Goal: Task Accomplishment & Management: Manage account settings

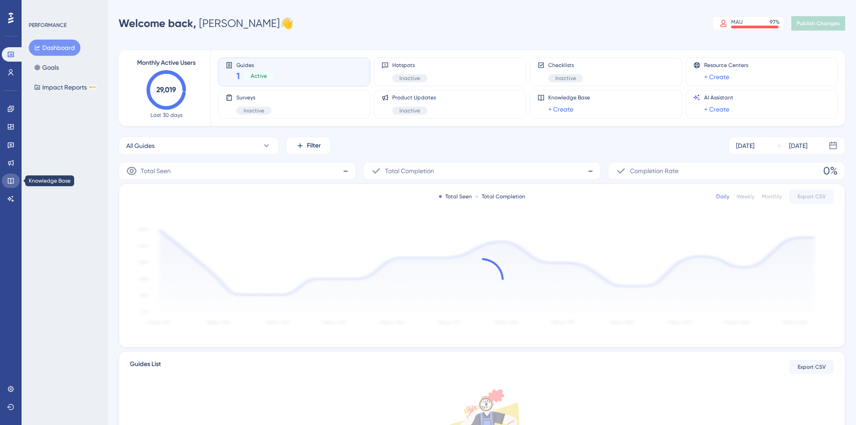
click at [10, 177] on icon at bounding box center [10, 180] width 7 height 7
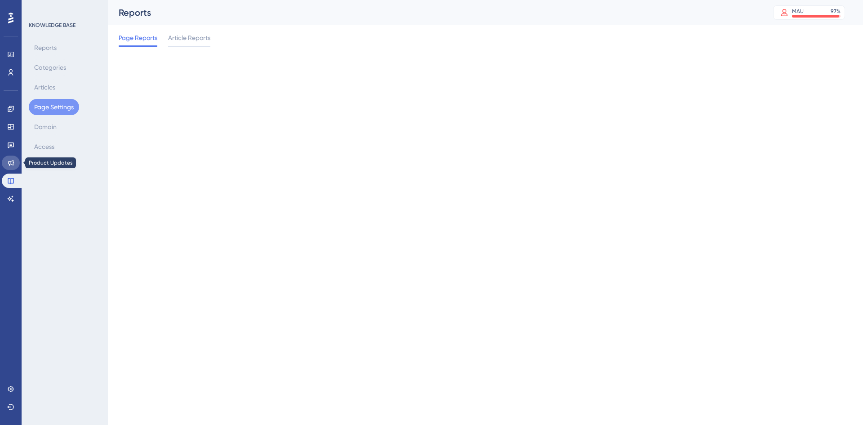
click at [13, 160] on icon at bounding box center [11, 163] width 6 height 6
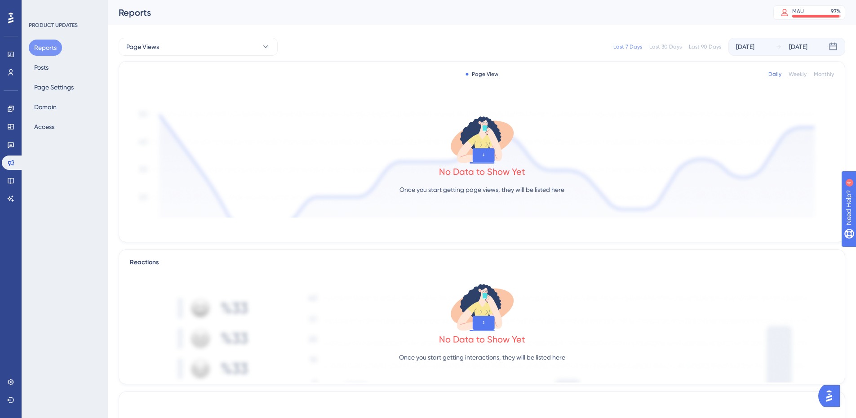
click at [8, 135] on div "Engagement Widgets Feedback Product Updates Knowledge Base AI Assistant" at bounding box center [11, 154] width 18 height 104
click at [11, 145] on icon at bounding box center [10, 144] width 7 height 7
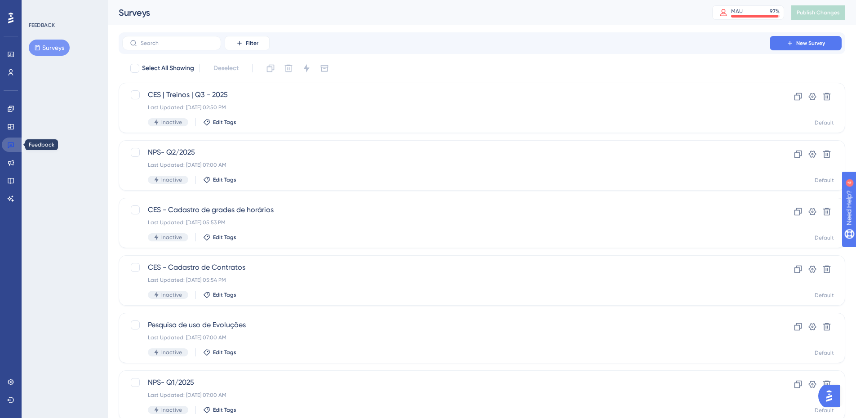
click at [10, 148] on link at bounding box center [13, 145] width 22 height 14
click at [14, 147] on link at bounding box center [13, 145] width 22 height 14
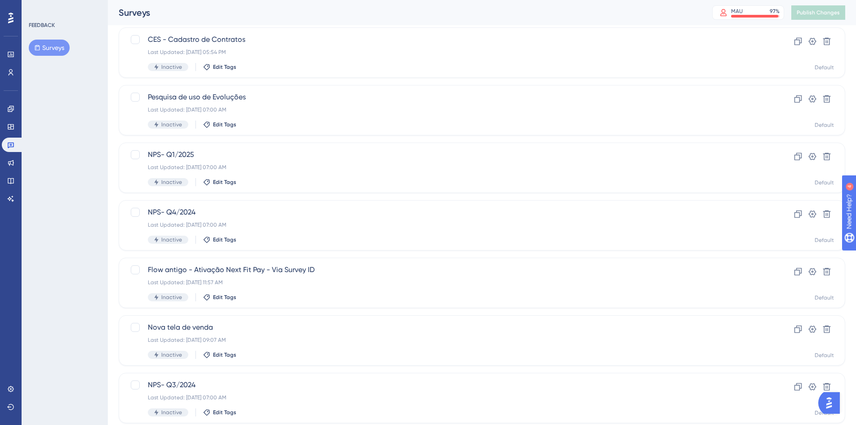
scroll to position [270, 0]
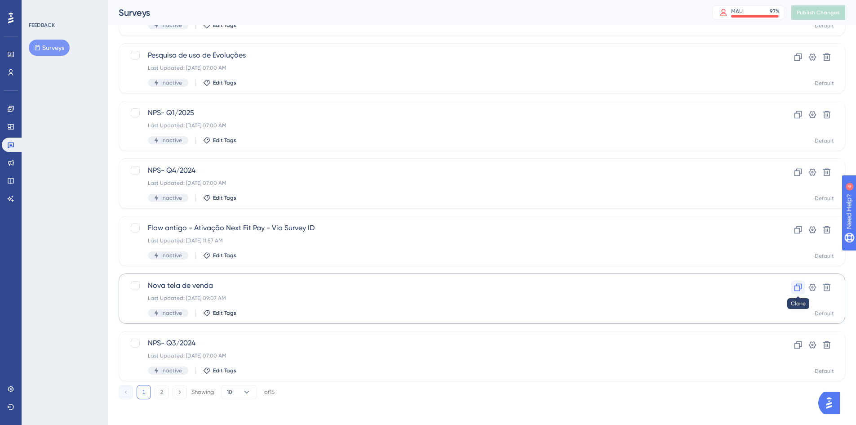
click at [798, 292] on button at bounding box center [798, 287] width 14 height 14
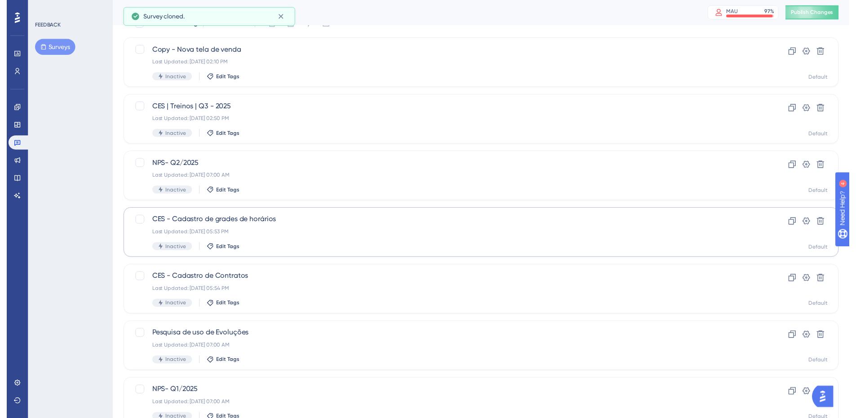
scroll to position [0, 0]
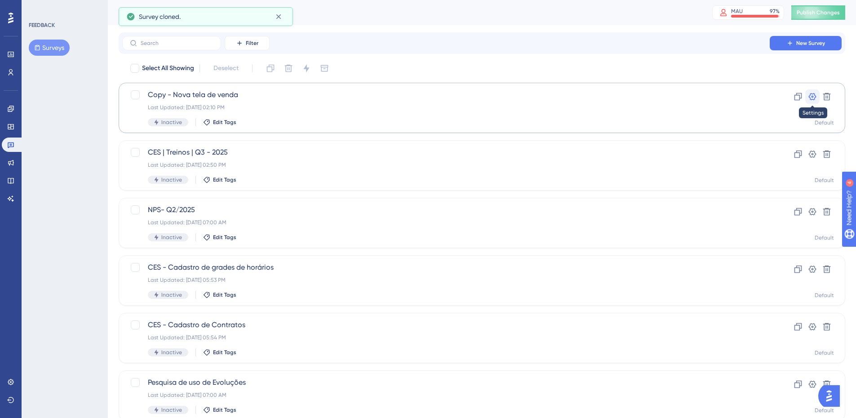
click at [815, 98] on icon at bounding box center [813, 96] width 8 height 7
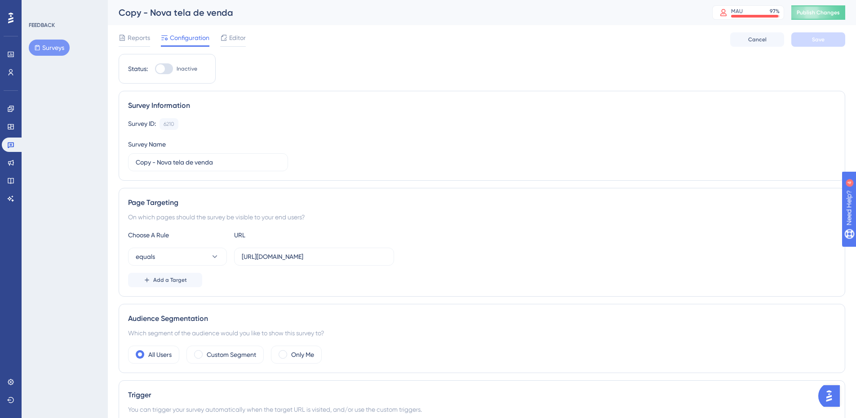
click at [175, 10] on div "Copy - Nova tela de venda" at bounding box center [404, 12] width 571 height 13
click at [151, 12] on div "Copy - Nova tela de venda" at bounding box center [404, 12] width 571 height 13
click at [160, 165] on input "Copy - Nova tela de venda" at bounding box center [208, 162] width 145 height 10
click at [223, 166] on input "Copy - Nova tela de venda" at bounding box center [208, 162] width 145 height 10
type input "Next Fit Pay"
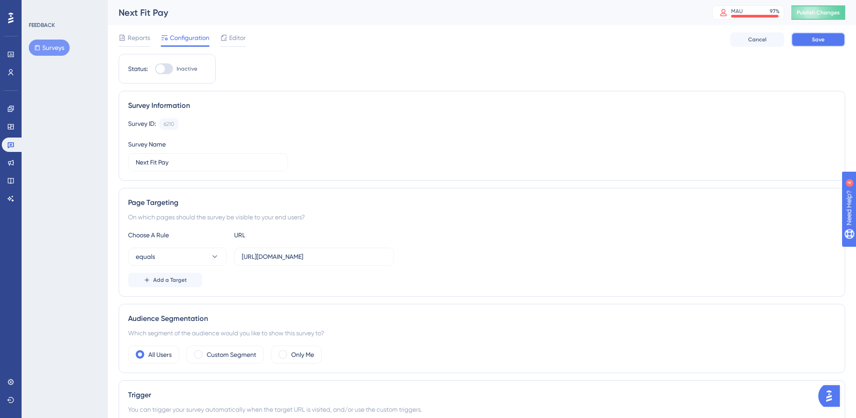
click at [814, 41] on span "Save" at bounding box center [818, 39] width 13 height 7
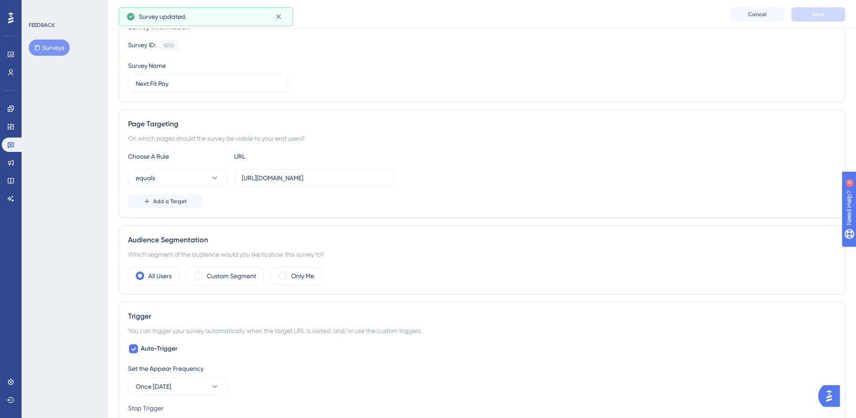
scroll to position [180, 0]
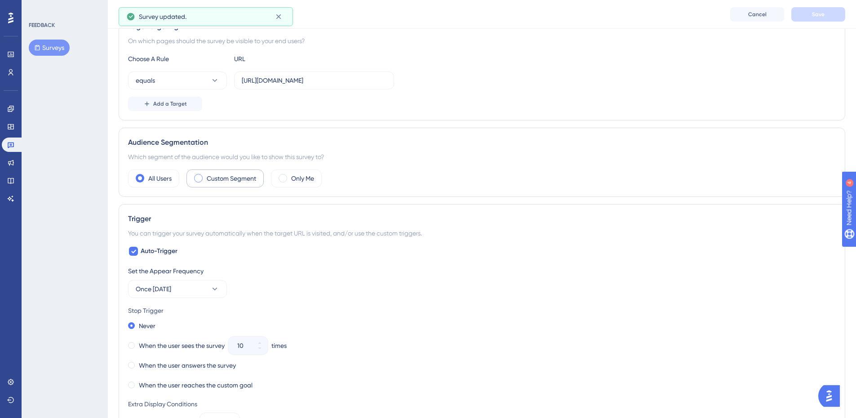
click at [223, 179] on label "Custom Segment" at bounding box center [231, 178] width 49 height 11
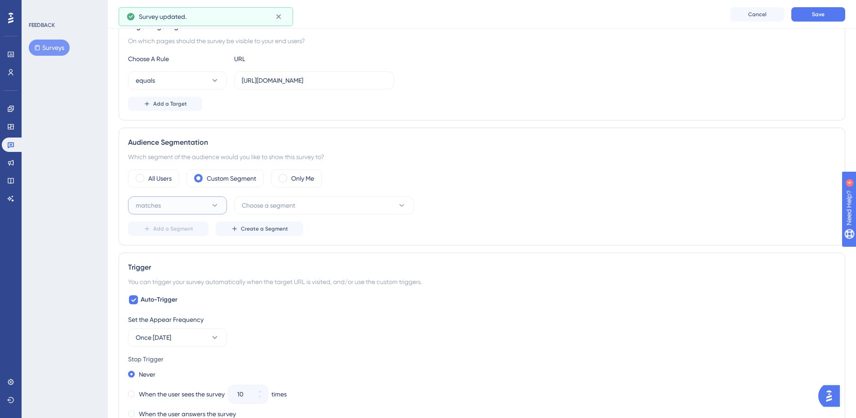
click at [213, 208] on icon at bounding box center [214, 205] width 9 height 9
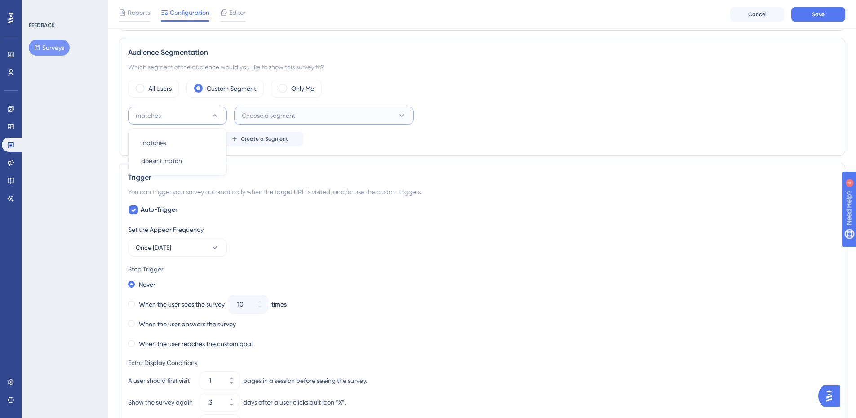
click at [271, 115] on span "Choose a segment" at bounding box center [268, 115] width 53 height 11
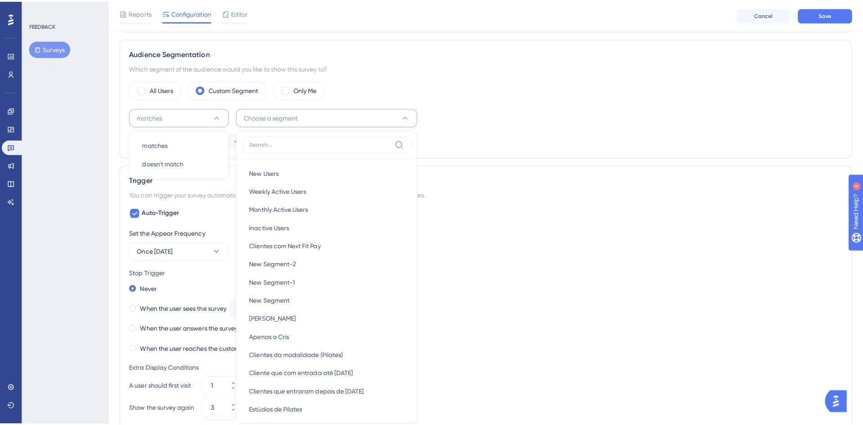
scroll to position [332, 0]
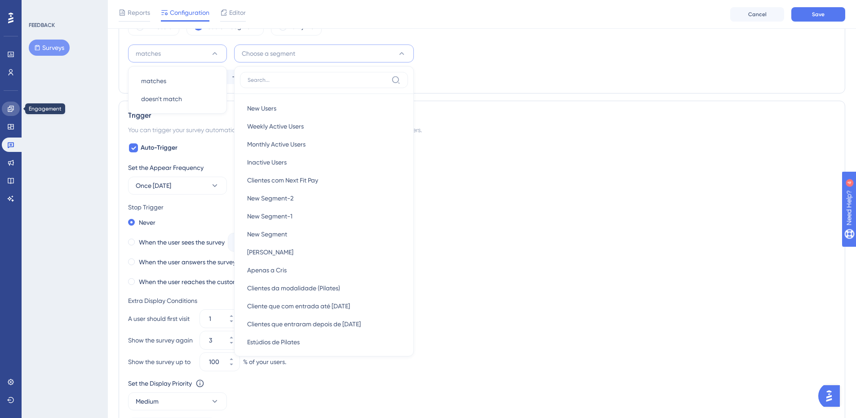
click at [11, 107] on icon at bounding box center [11, 109] width 6 height 6
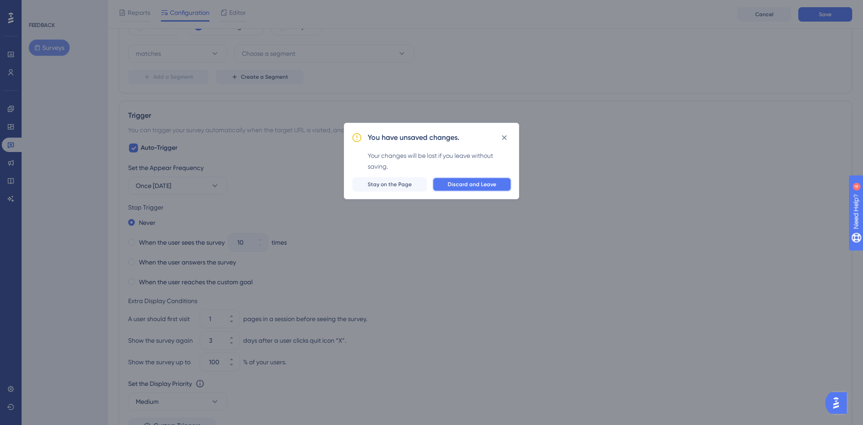
click at [459, 184] on span "Discard and Leave" at bounding box center [472, 184] width 49 height 7
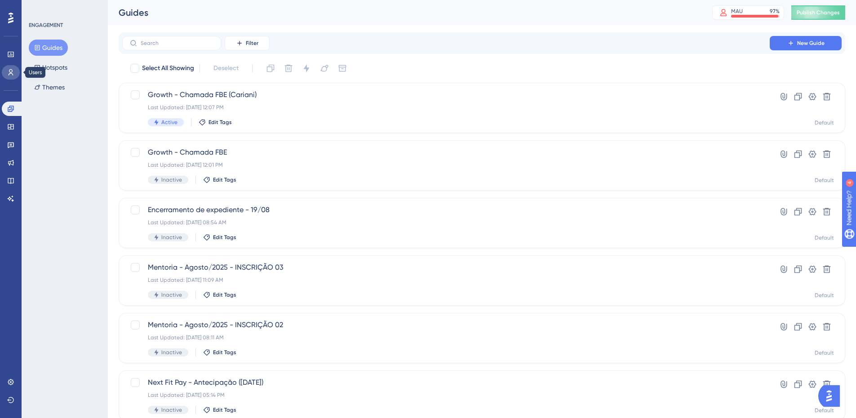
click at [10, 74] on icon at bounding box center [10, 72] width 7 height 7
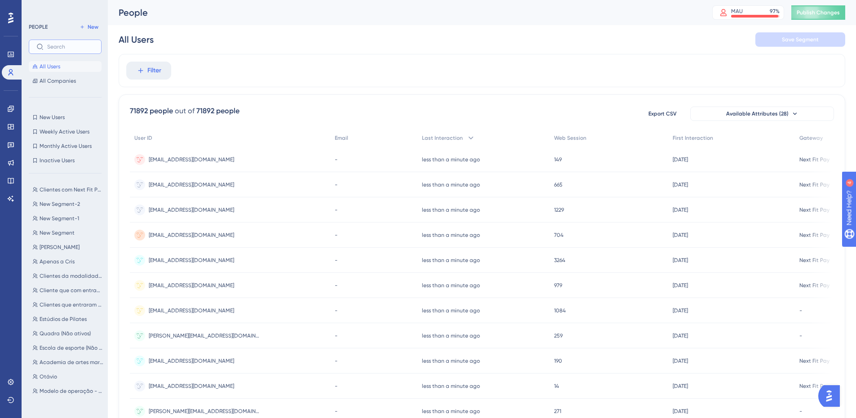
click at [63, 49] on input "text" at bounding box center [70, 47] width 47 height 6
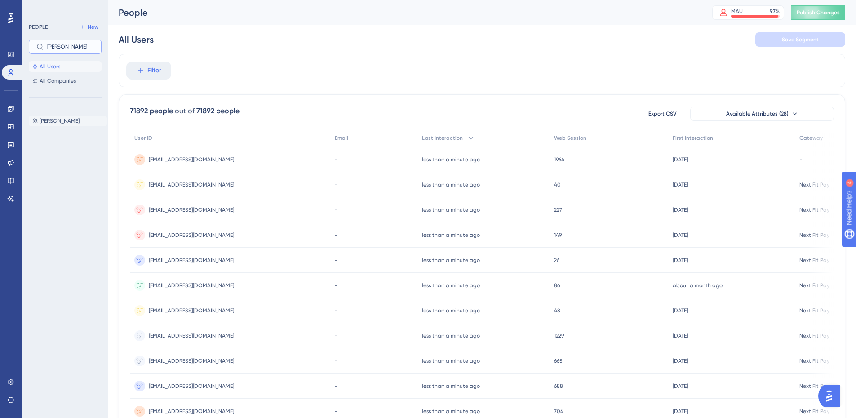
type input "[PERSON_NAME]"
click at [59, 116] on button "[PERSON_NAME]" at bounding box center [68, 121] width 78 height 11
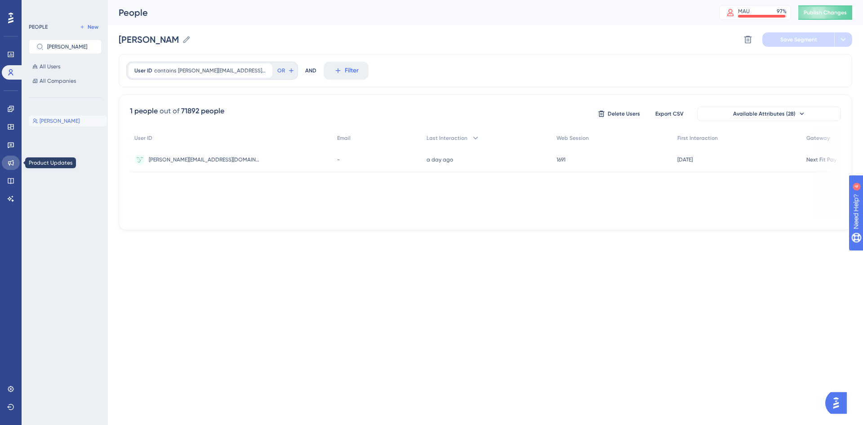
click at [10, 162] on icon at bounding box center [11, 163] width 6 height 6
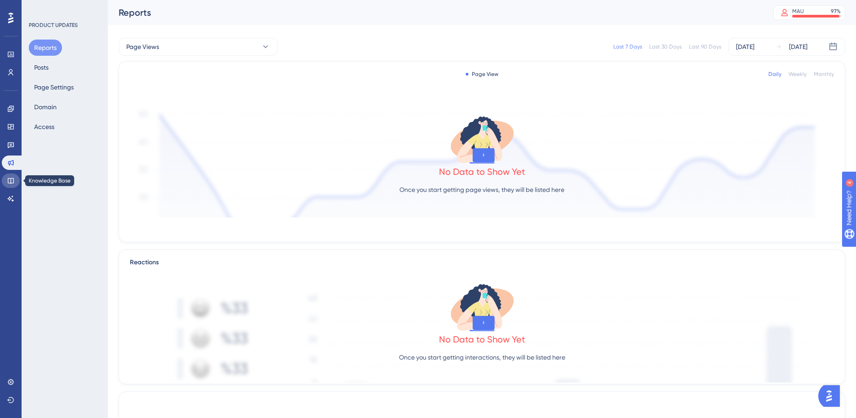
click at [10, 179] on icon at bounding box center [10, 180] width 7 height 7
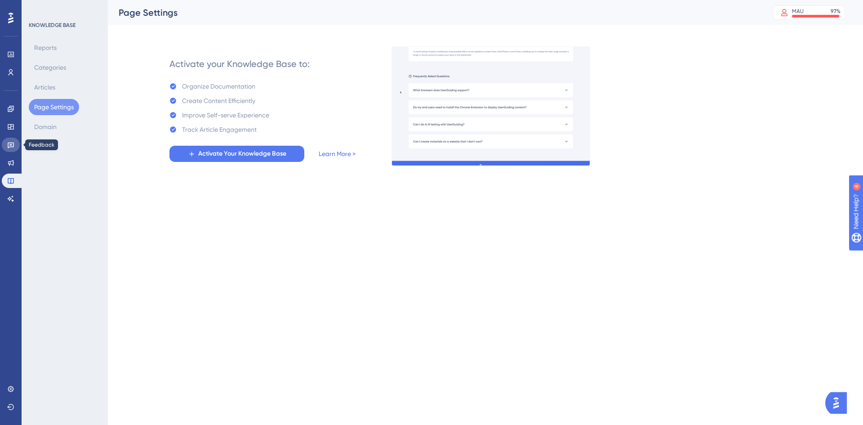
click at [12, 144] on icon at bounding box center [10, 144] width 7 height 7
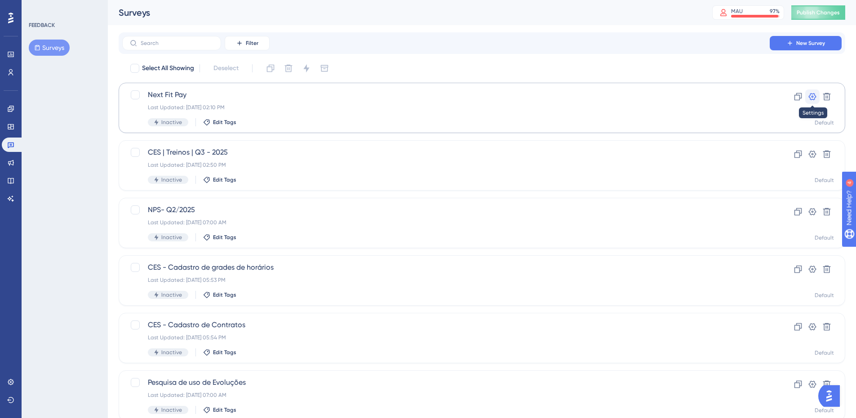
click at [812, 98] on icon at bounding box center [812, 96] width 9 height 9
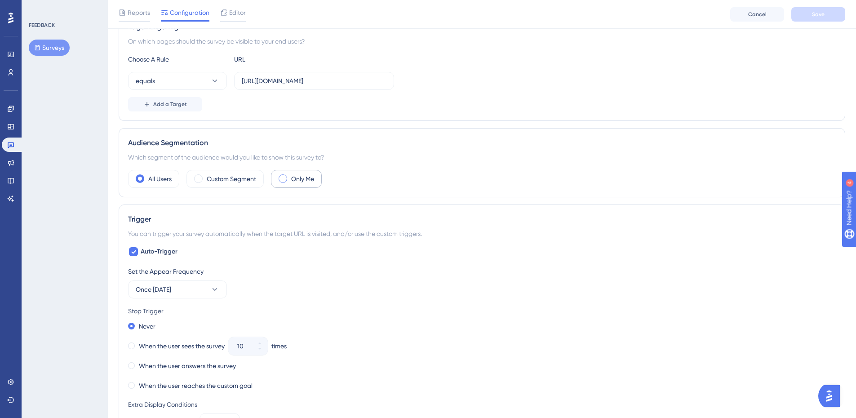
scroll to position [225, 0]
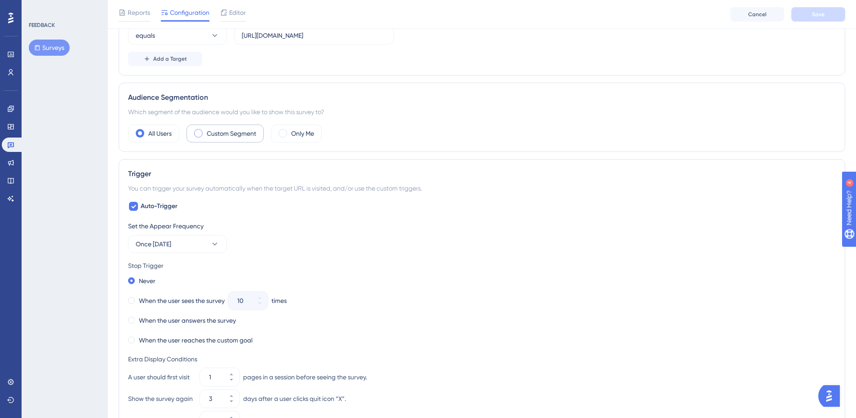
click at [246, 137] on label "Custom Segment" at bounding box center [231, 133] width 49 height 11
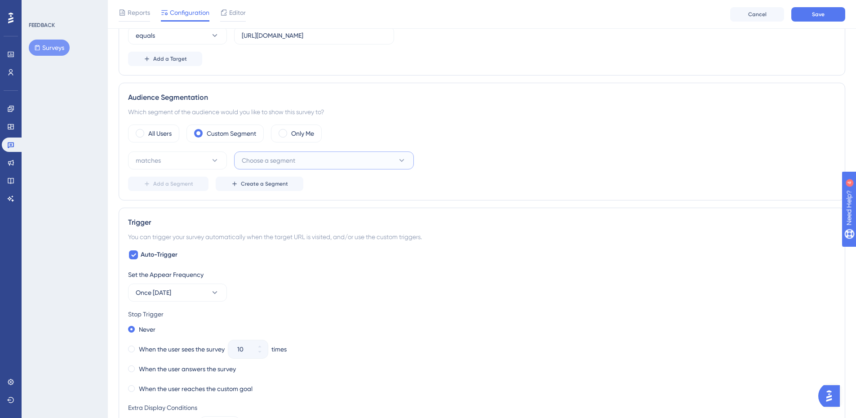
click at [264, 164] on span "Choose a segment" at bounding box center [268, 160] width 53 height 11
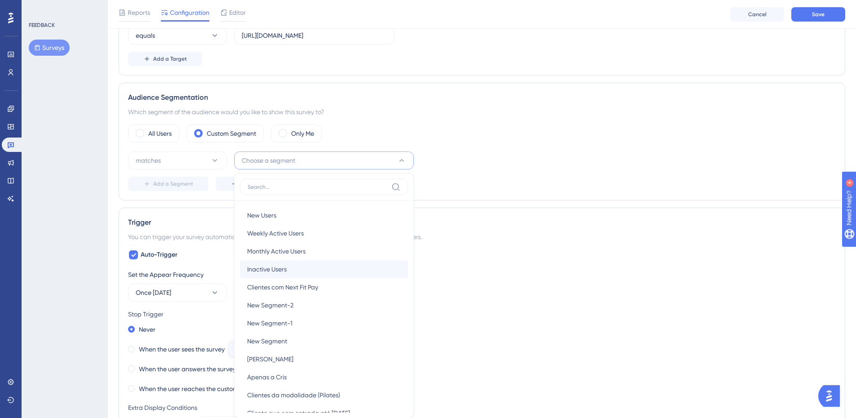
scroll to position [310, 0]
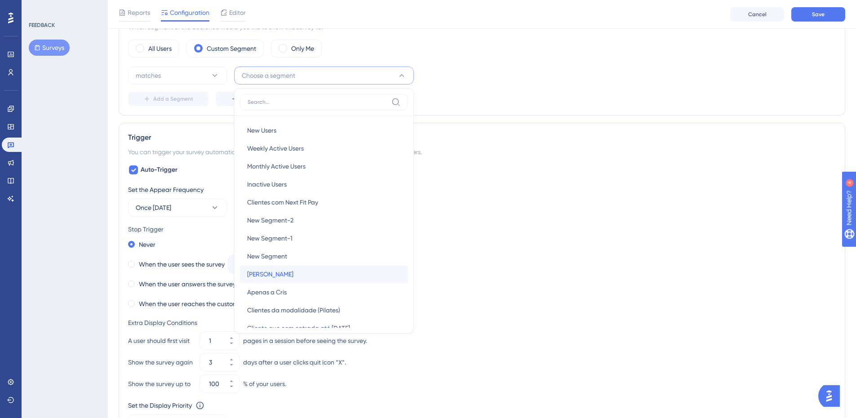
click at [294, 271] on div "[PERSON_NAME]" at bounding box center [324, 274] width 154 height 18
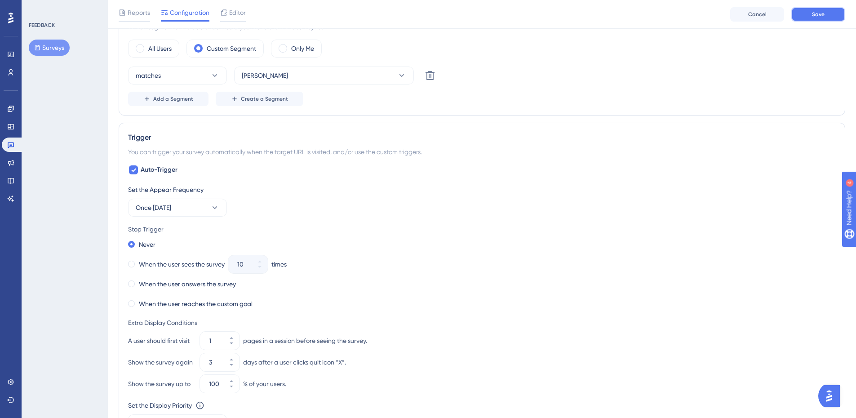
click at [800, 18] on button "Save" at bounding box center [819, 14] width 54 height 14
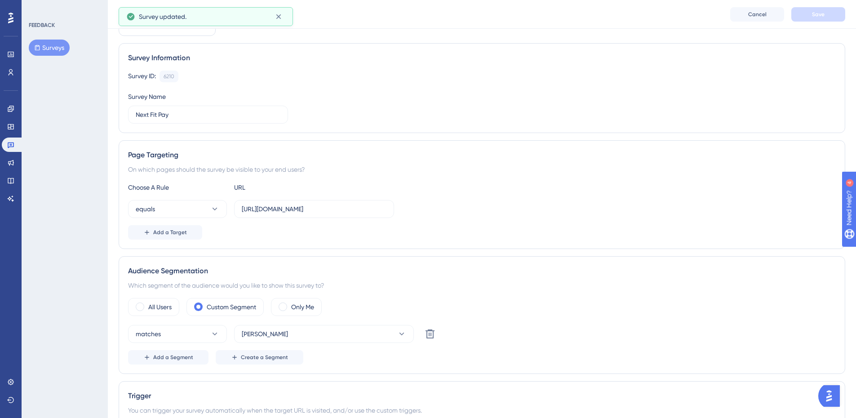
scroll to position [0, 0]
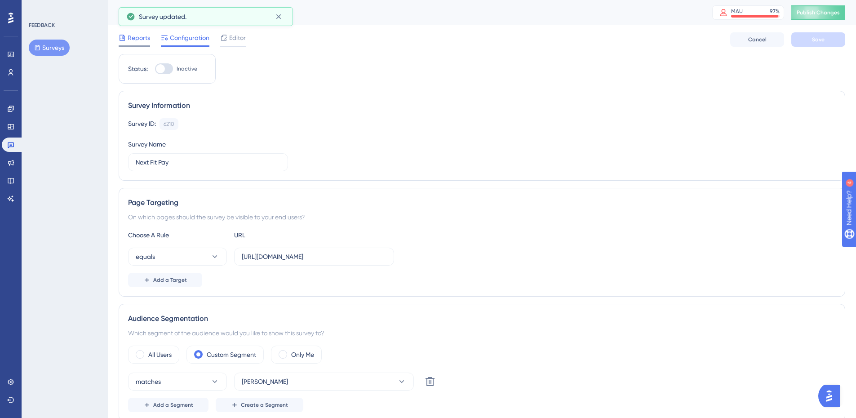
click at [143, 45] on div "Reports" at bounding box center [134, 39] width 31 height 14
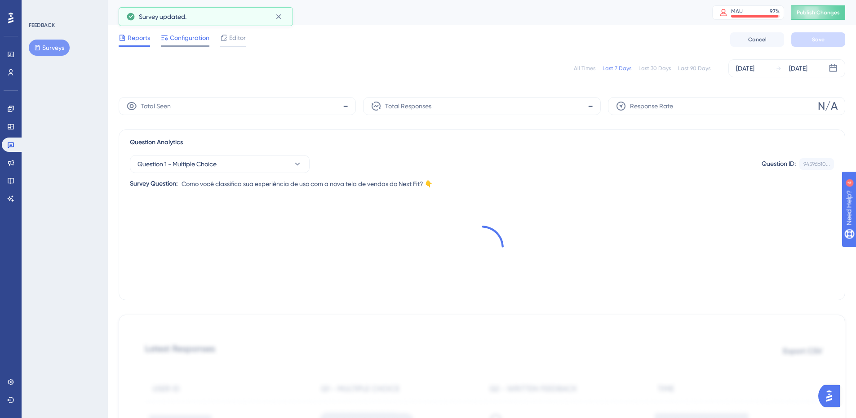
click at [175, 38] on span "Configuration" at bounding box center [190, 37] width 40 height 11
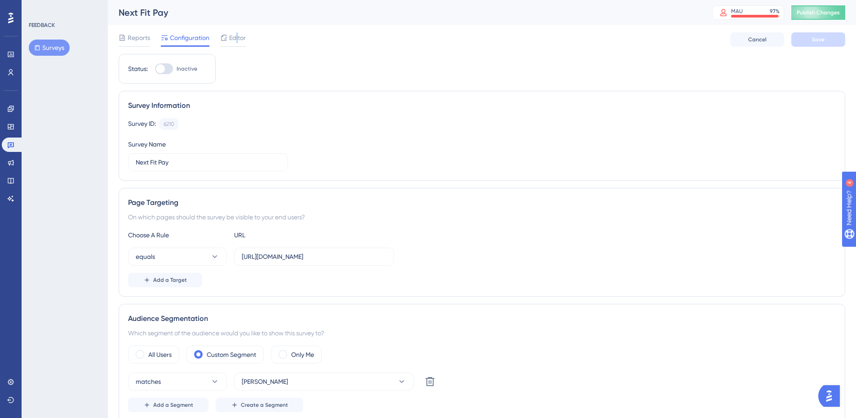
click at [237, 36] on span "Editor" at bounding box center [237, 37] width 17 height 11
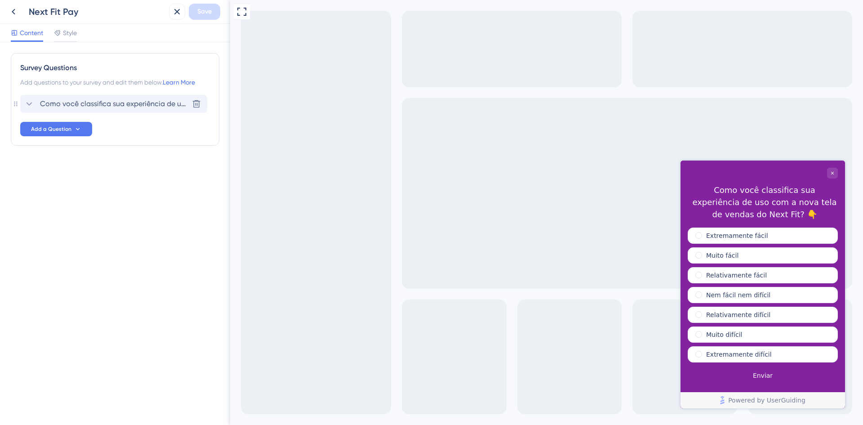
click at [137, 105] on span "Como você classifica sua experiência de uso com a nova tela de vendas do Next F…" at bounding box center [114, 103] width 148 height 11
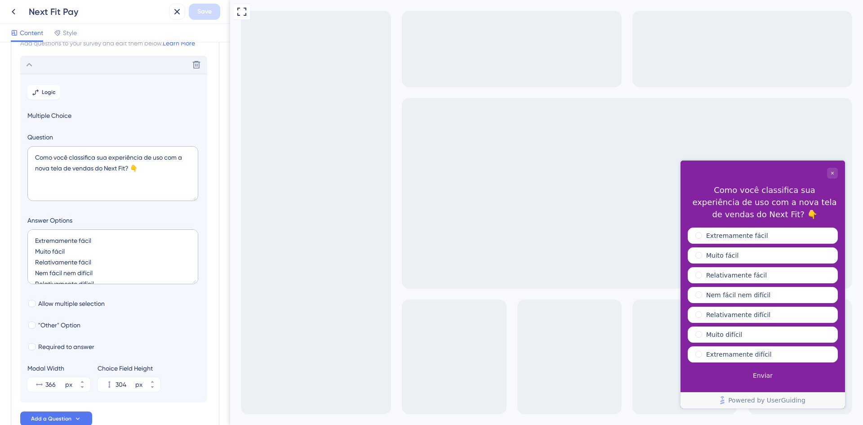
scroll to position [53, 0]
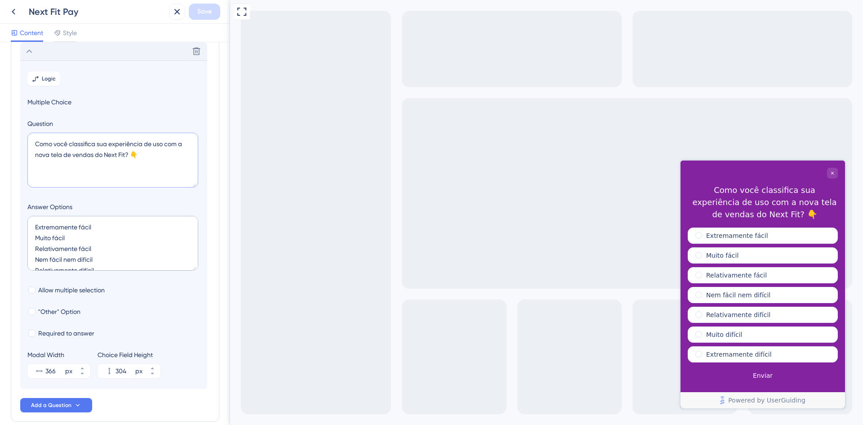
click at [167, 161] on textarea "Como você classifica sua experiência de uso com a nova tela de vendas do Next F…" at bounding box center [112, 160] width 171 height 55
click at [768, 202] on div "Como você classifica sua experiência de uso com a nova tela de vendas do Next F…" at bounding box center [764, 202] width 147 height 36
click at [155, 161] on textarea "Como você classifica sua experiência de uso com a nova tela de vendas do Next F…" at bounding box center [112, 160] width 171 height 55
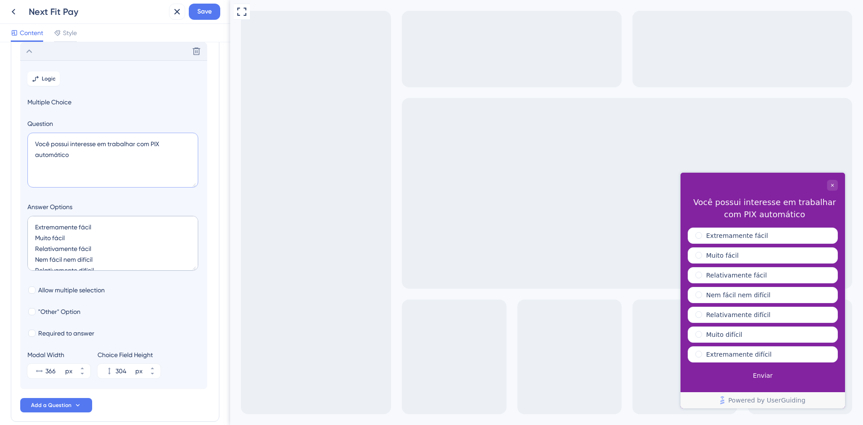
type textarea "Você possui interesse em trabalhar com PIX automático"
click at [136, 249] on textarea "Extremamente fácil Muito fácil Relativamente fácil Nem fácil nem difícil Relati…" at bounding box center [112, 243] width 171 height 55
type textarea "S"
type input "40"
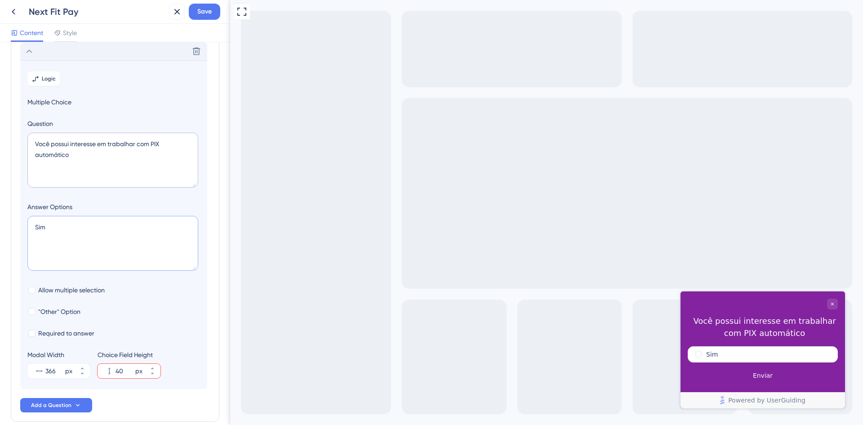
type textarea "Sim N"
type input "84"
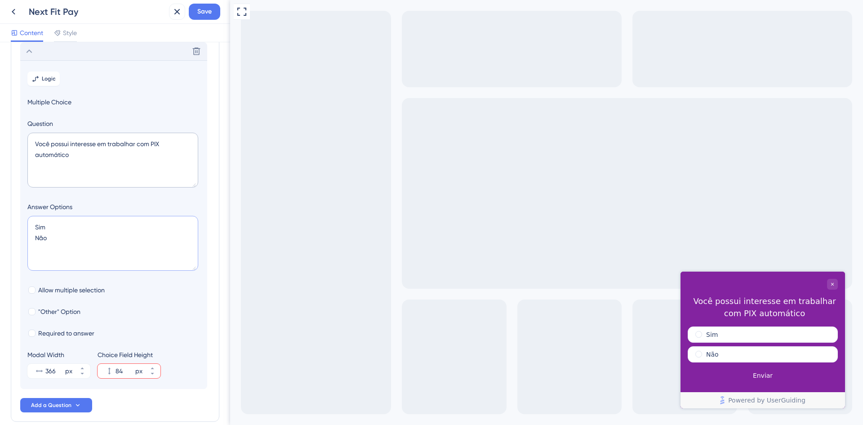
type textarea "Sim Não"
click at [134, 160] on textarea "Você possui interesse em trabalhar com PIX automático" at bounding box center [112, 160] width 171 height 55
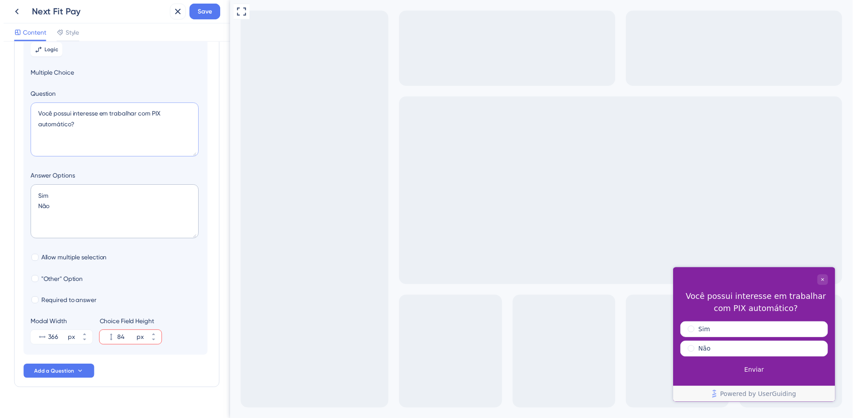
scroll to position [96, 0]
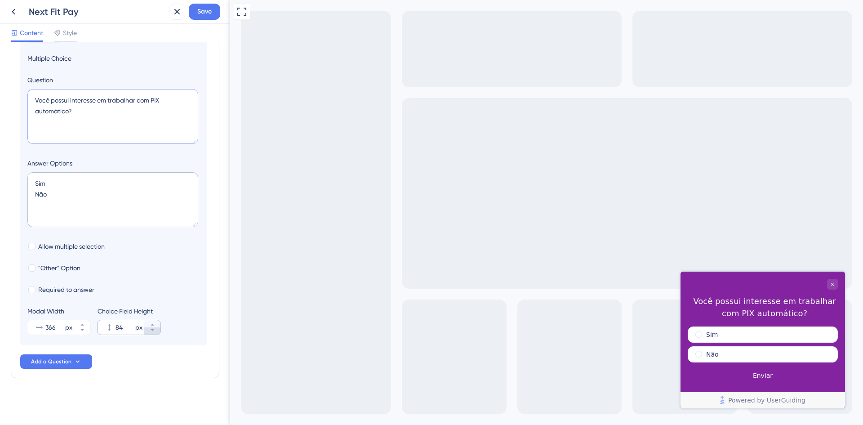
type textarea "Você possui interesse em trabalhar com PIX automático?"
click at [152, 330] on icon at bounding box center [152, 330] width 3 height 2
type input "88"
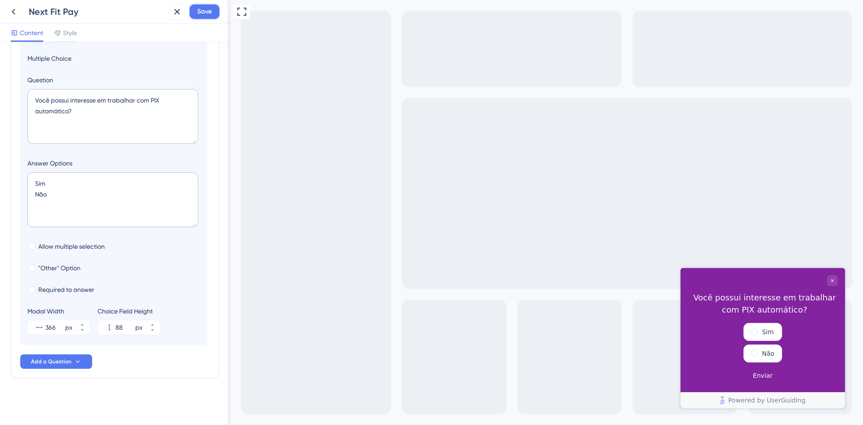
click at [213, 13] on button "Save" at bounding box center [204, 12] width 31 height 16
click at [310, 48] on div at bounding box center [546, 212] width 633 height 425
click at [12, 9] on icon at bounding box center [13, 11] width 11 height 11
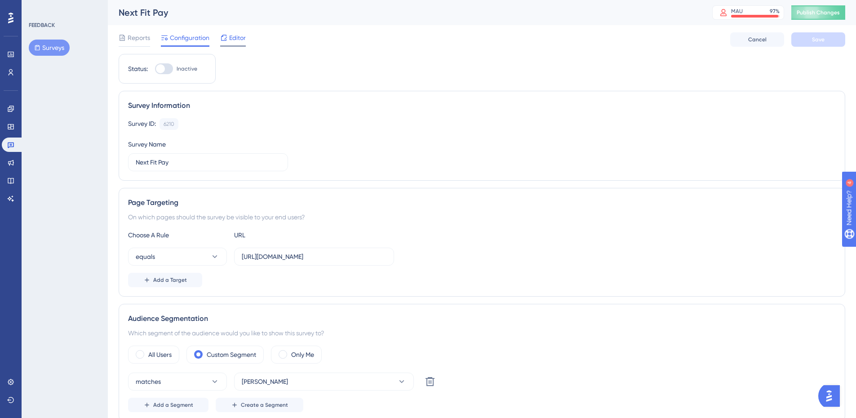
click at [228, 37] on div "Editor" at bounding box center [233, 37] width 26 height 11
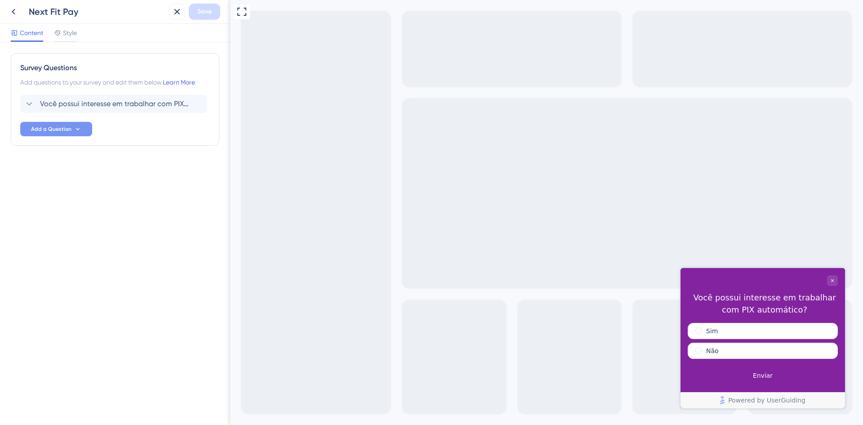
click at [67, 125] on button "Add a Question" at bounding box center [56, 129] width 72 height 14
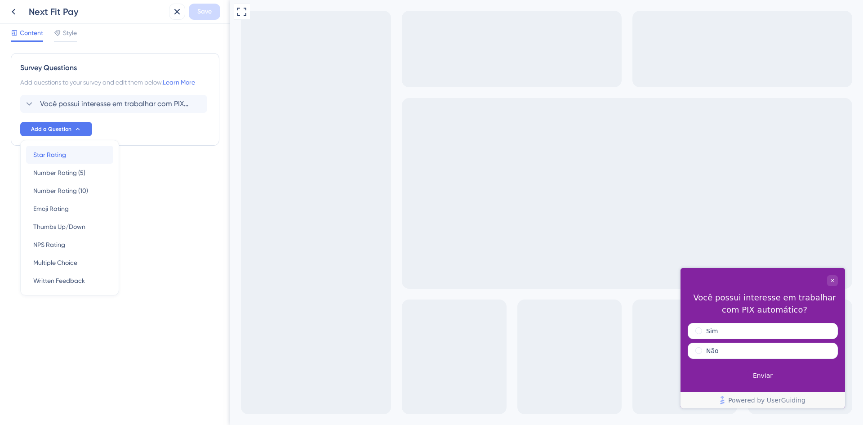
click at [62, 156] on span "Star Rating" at bounding box center [49, 154] width 33 height 11
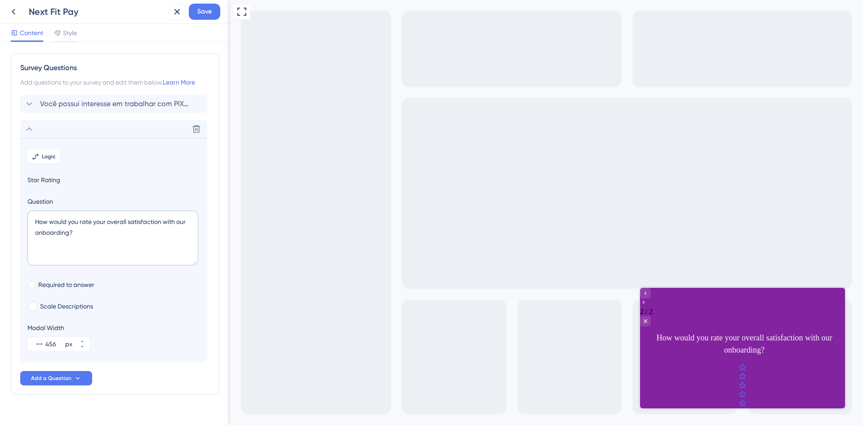
scroll to position [17, 0]
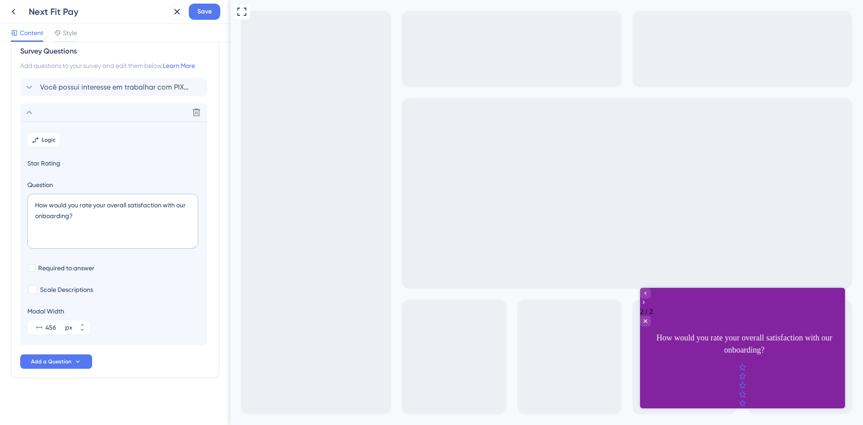
click at [120, 163] on span "Star Rating" at bounding box center [113, 163] width 173 height 11
click at [108, 227] on textarea "How would you rate your overall satisfaction with our onboarding?" at bounding box center [112, 221] width 171 height 55
click at [195, 113] on icon at bounding box center [196, 112] width 9 height 9
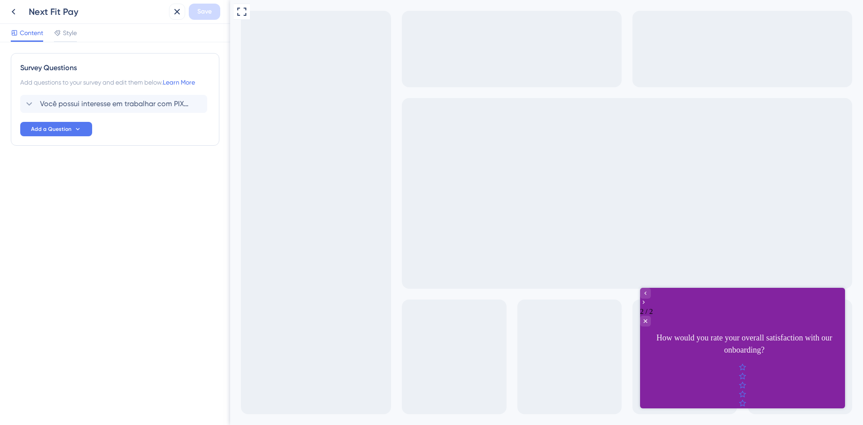
scroll to position [0, 0]
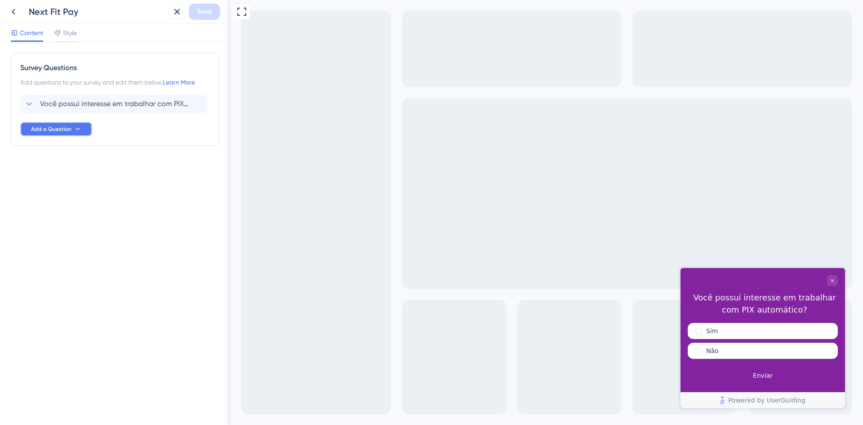
click at [78, 131] on icon at bounding box center [77, 128] width 7 height 7
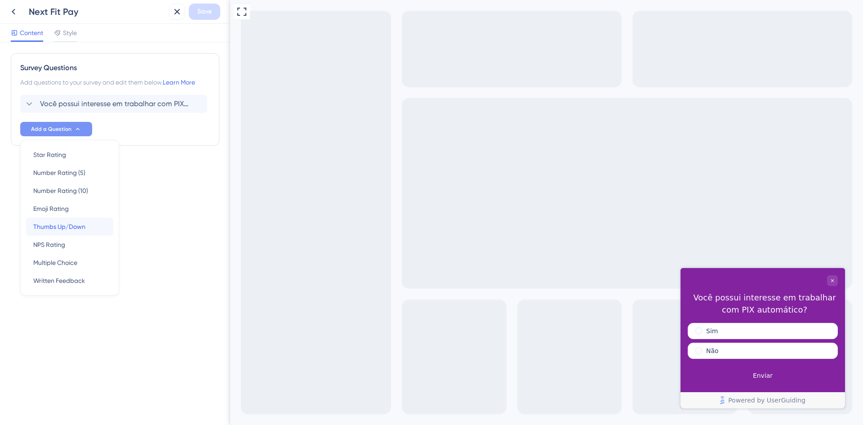
click at [77, 223] on span "Thumbs Up/Down" at bounding box center [59, 226] width 52 height 11
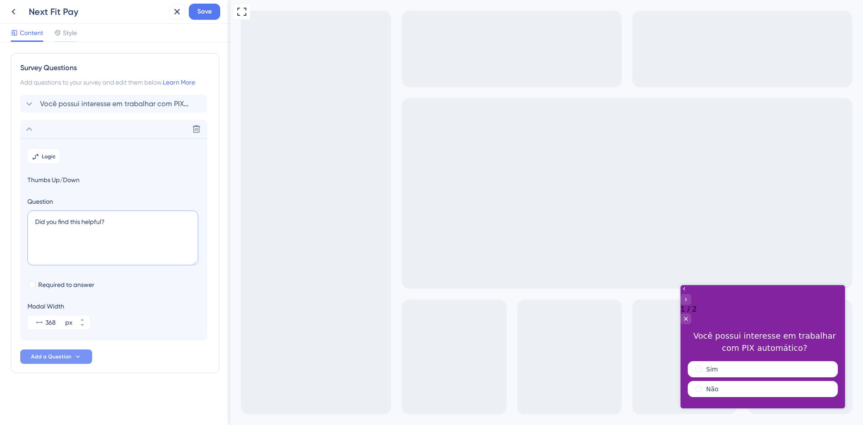
click at [117, 225] on textarea "Did you find this helpful?" at bounding box center [112, 237] width 171 height 55
click at [196, 129] on icon at bounding box center [197, 129] width 8 height 8
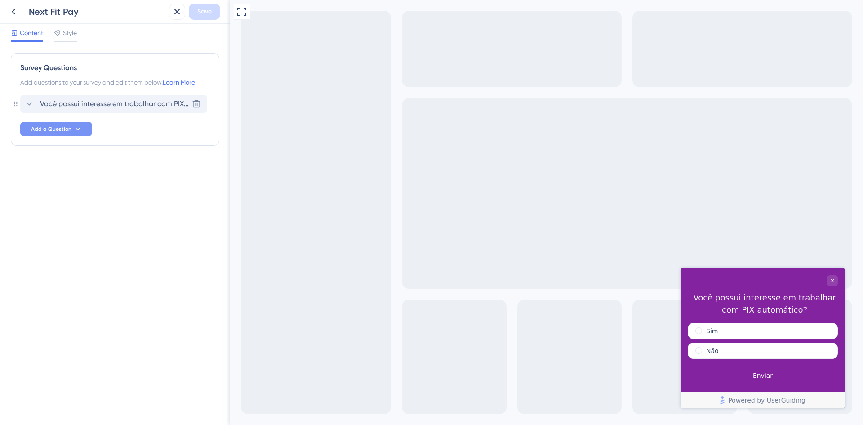
click at [160, 100] on span "Você possui interesse em trabalhar com PIX automático?" at bounding box center [114, 103] width 148 height 11
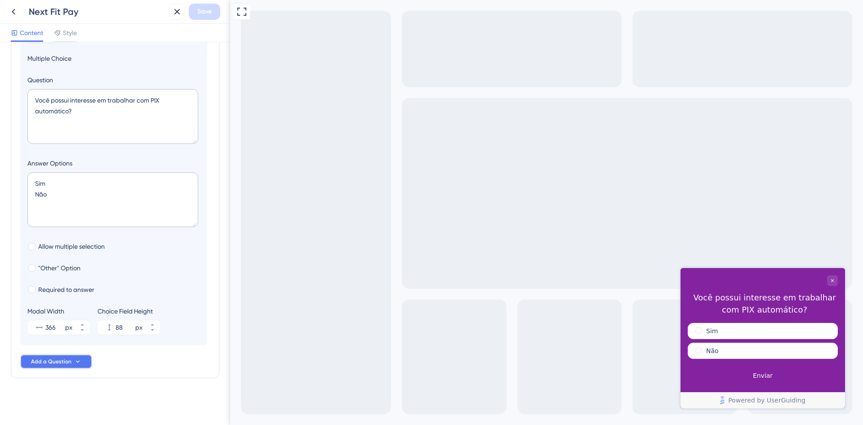
click at [79, 365] on button "Add a Question" at bounding box center [56, 361] width 72 height 14
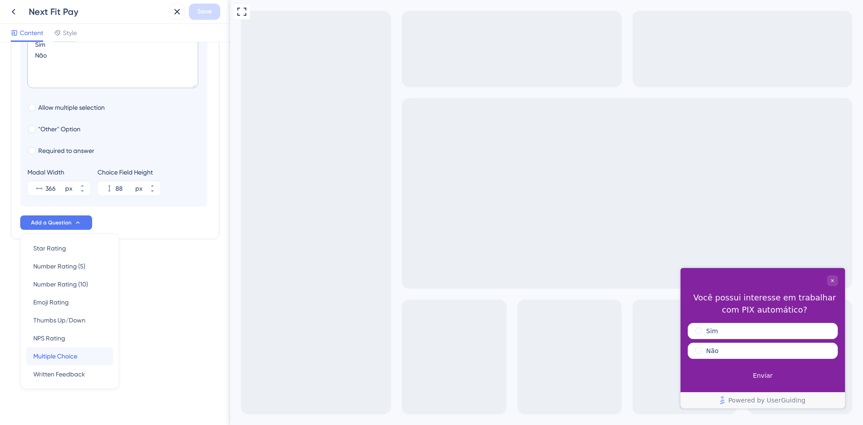
click at [78, 352] on div "Multiple Choice Multiple Choice" at bounding box center [69, 356] width 73 height 18
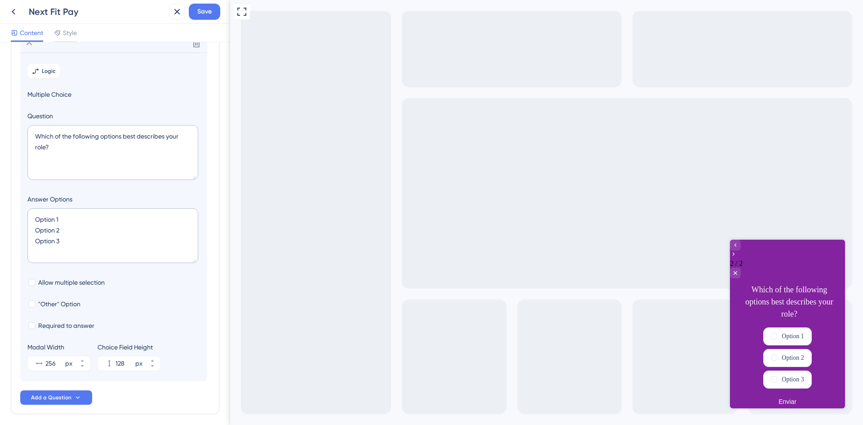
scroll to position [78, 0]
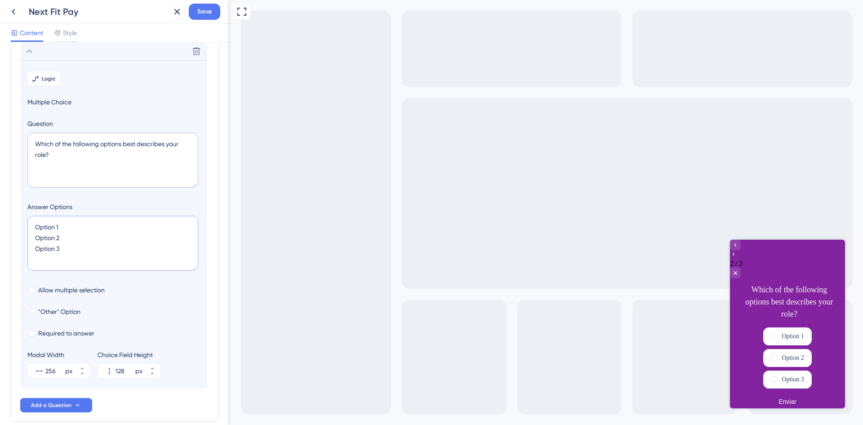
click at [116, 250] on textarea "Option 1 Option 2 Option 3" at bounding box center [112, 243] width 171 height 55
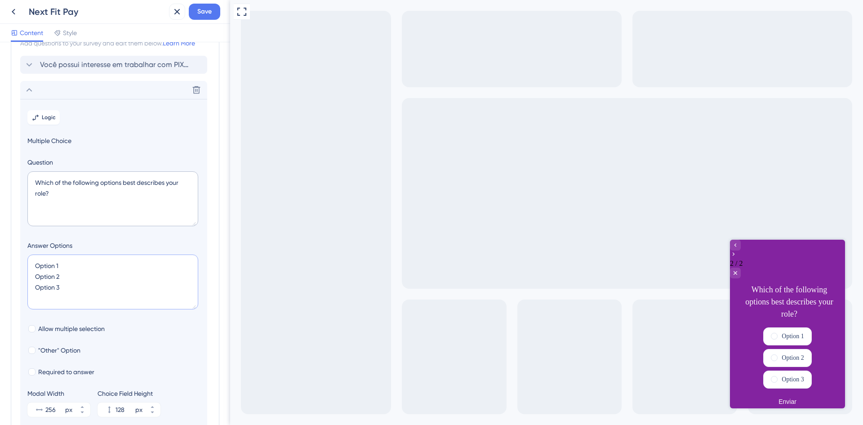
scroll to position [0, 0]
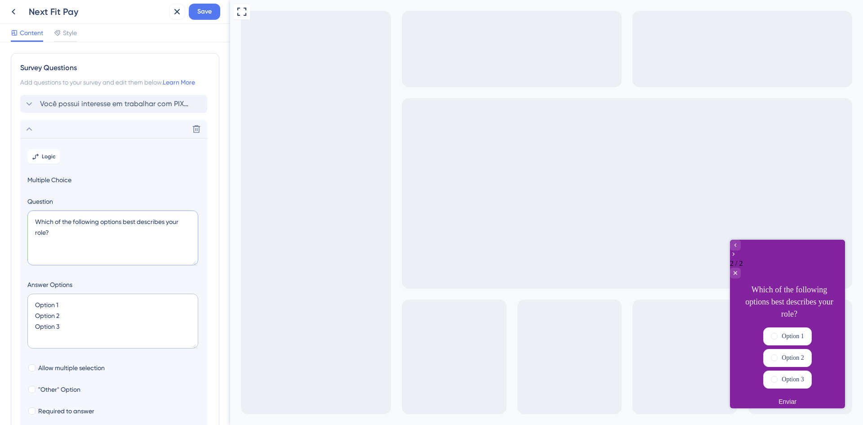
click at [129, 255] on textarea "Which of the following options best describes your role?" at bounding box center [112, 237] width 171 height 55
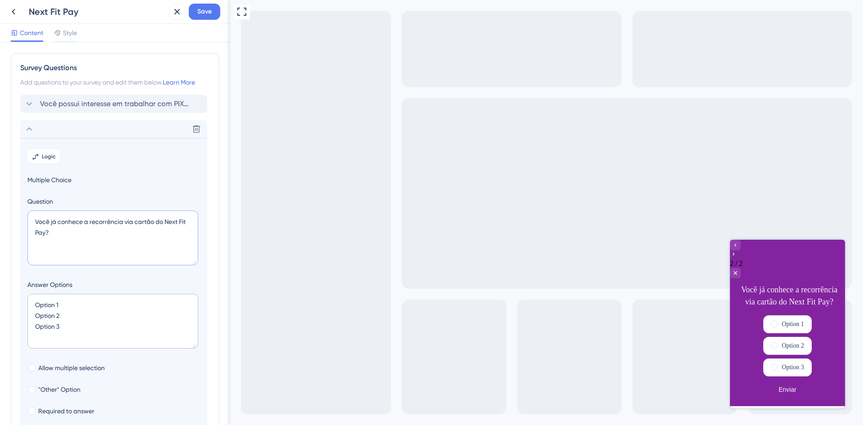
type textarea "Você já conhece a recorrência via cartão do Next Fit Pay?"
click at [98, 313] on textarea "Option 1 Option 2 Option 3" at bounding box center [112, 321] width 171 height 55
type textarea "S"
type input "40"
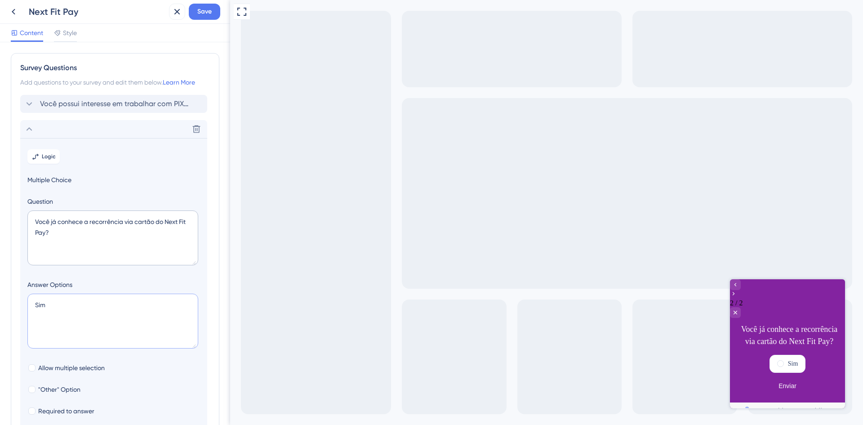
type textarea "Sim N"
type input "84"
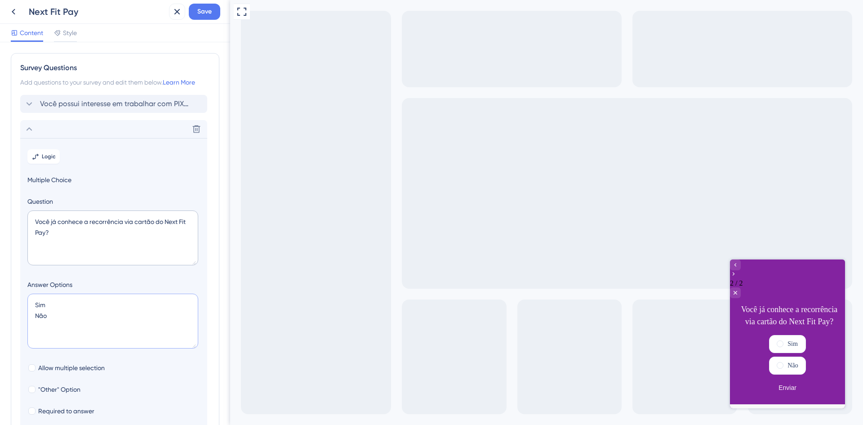
type textarea "Sim Não"
click at [357, 236] on div at bounding box center [546, 212] width 633 height 425
click at [93, 124] on div "Delete" at bounding box center [113, 129] width 187 height 18
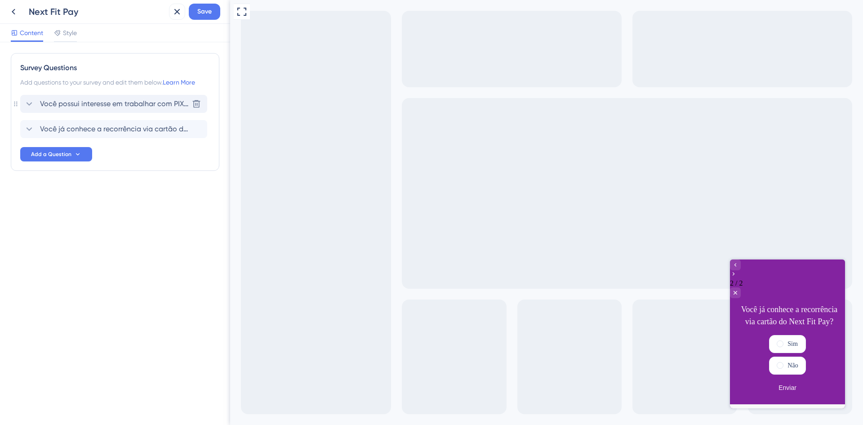
click at [107, 105] on span "Você possui interesse em trabalhar com PIX automático?" at bounding box center [114, 103] width 148 height 11
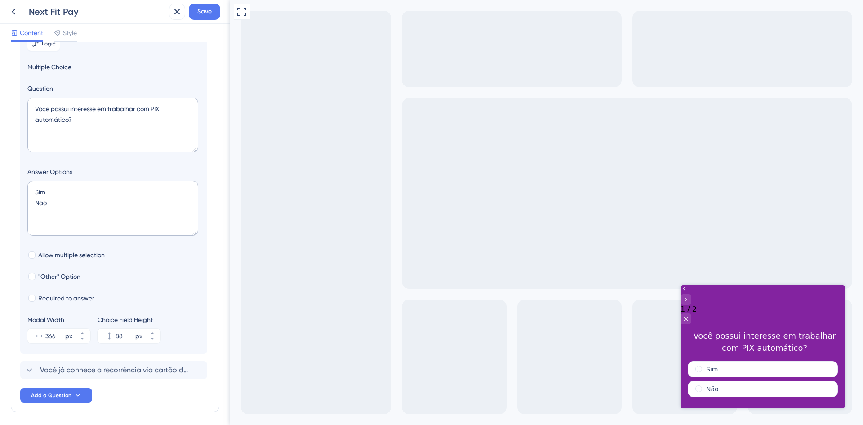
scroll to position [31, 0]
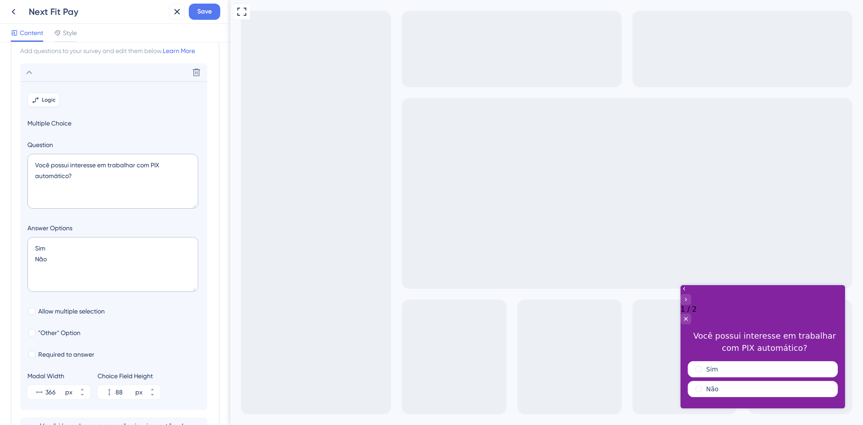
click at [43, 98] on span "Logic" at bounding box center [49, 99] width 14 height 7
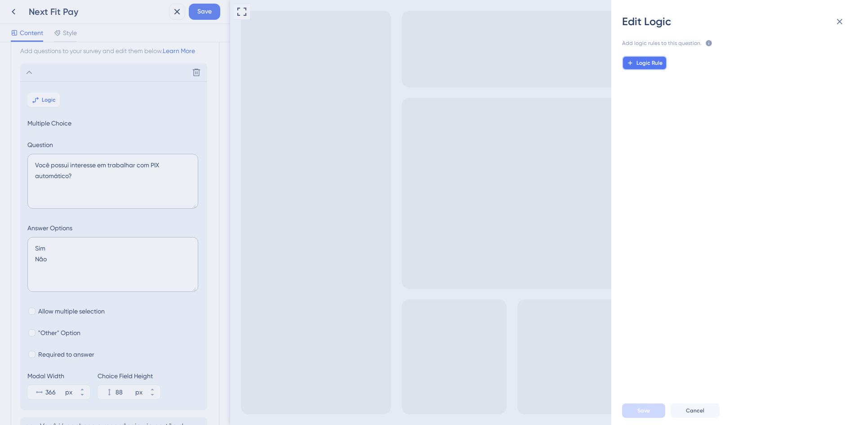
click at [645, 66] on span "Logic Rule" at bounding box center [650, 62] width 26 height 7
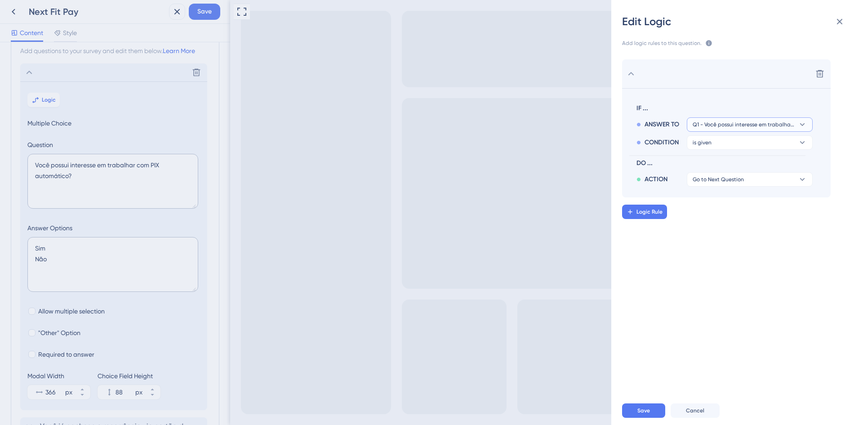
click at [725, 128] on span "Q1 - Você possui interesse em trabalhar com PIX automático?" at bounding box center [744, 124] width 102 height 7
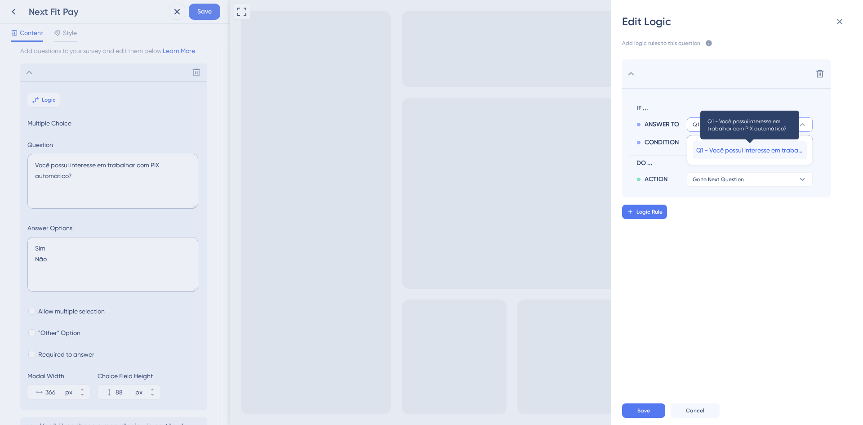
click at [736, 148] on span "Q1 - Você possui interesse em trabalhar com PIX automático?" at bounding box center [749, 150] width 107 height 11
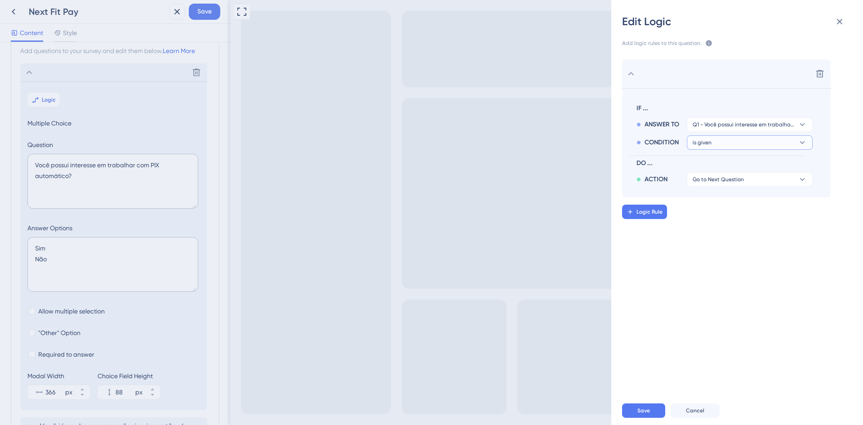
click at [728, 132] on button "is given" at bounding box center [750, 124] width 126 height 14
click at [787, 258] on div "Delete IF ... ANSWER TO Q1 - Você possui interesse em trabalhar com PIX automát…" at bounding box center [741, 219] width 266 height 340
click at [745, 181] on button "Go to Next Question" at bounding box center [750, 179] width 126 height 14
click at [750, 132] on button "is given" at bounding box center [750, 124] width 126 height 14
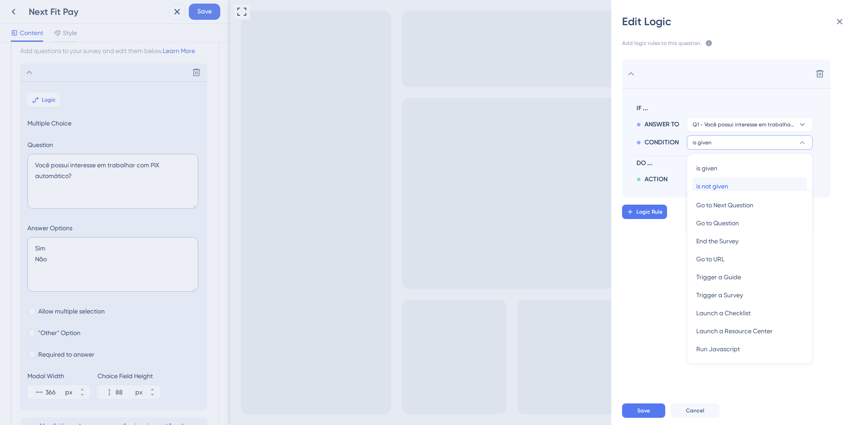
click at [742, 184] on div "is not given is not given" at bounding box center [749, 186] width 107 height 18
click at [740, 132] on button "is not given" at bounding box center [750, 124] width 126 height 14
click at [737, 166] on div "is given is given" at bounding box center [749, 168] width 107 height 18
click at [751, 126] on span "Q1 - Você possui interesse em trabalhar com PIX automático?" at bounding box center [744, 124] width 102 height 7
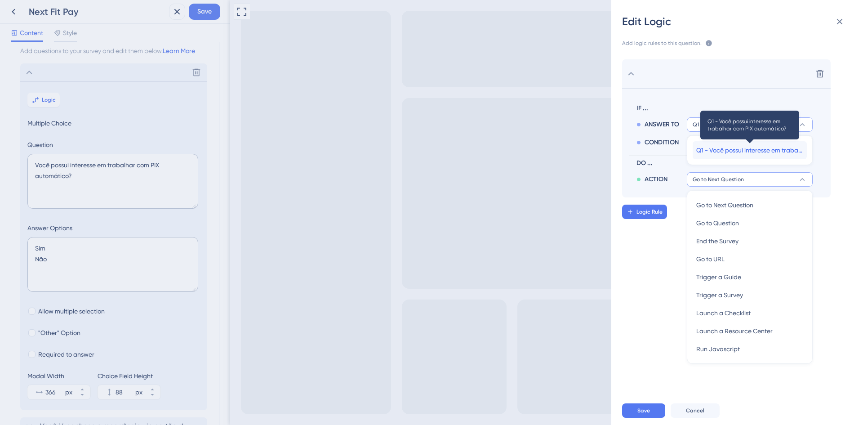
click at [750, 148] on span "Q1 - Você possui interesse em trabalhar com PIX automático?" at bounding box center [749, 150] width 107 height 11
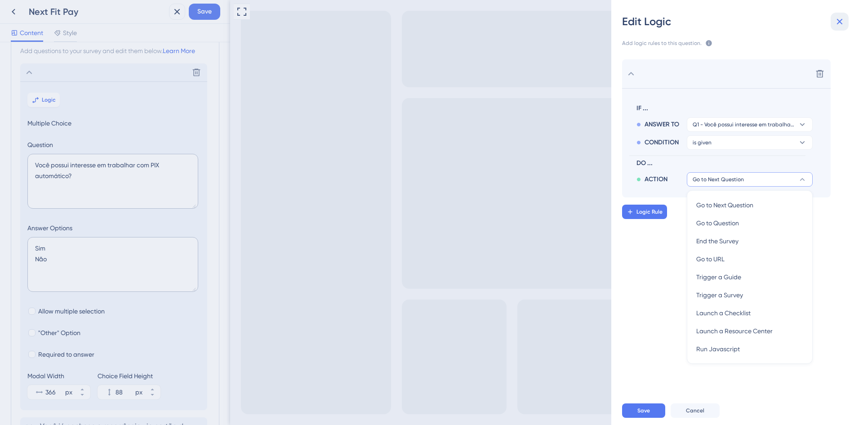
click at [834, 22] on icon at bounding box center [839, 21] width 11 height 11
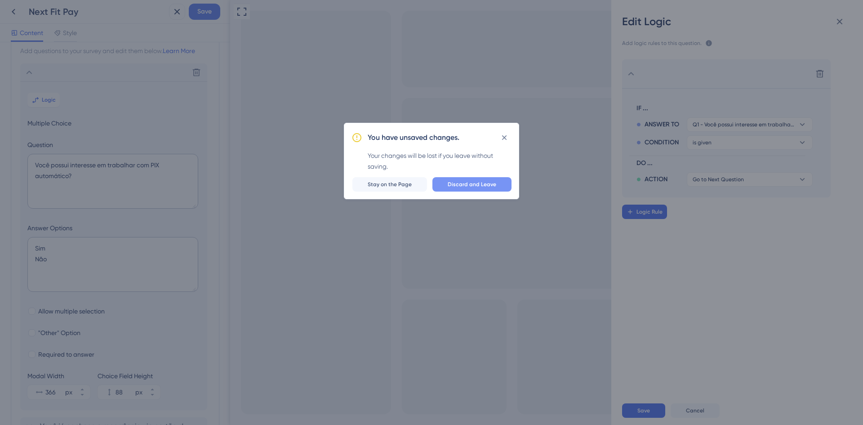
click at [469, 181] on span "Discard and Leave" at bounding box center [472, 184] width 49 height 7
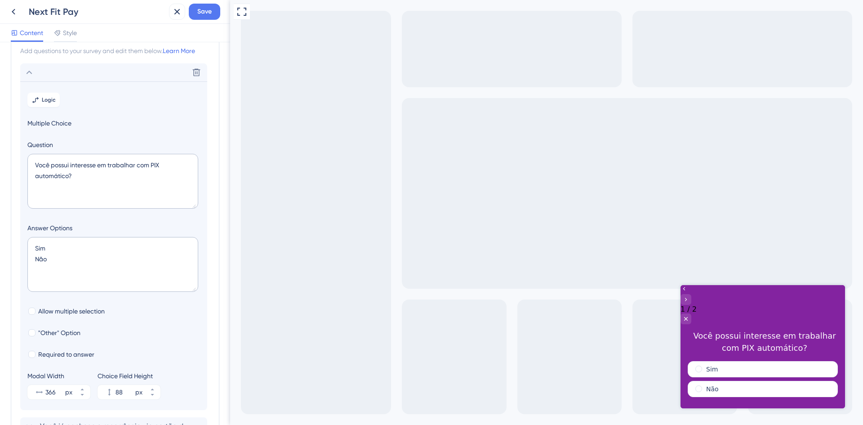
click at [25, 73] on icon at bounding box center [29, 72] width 11 height 11
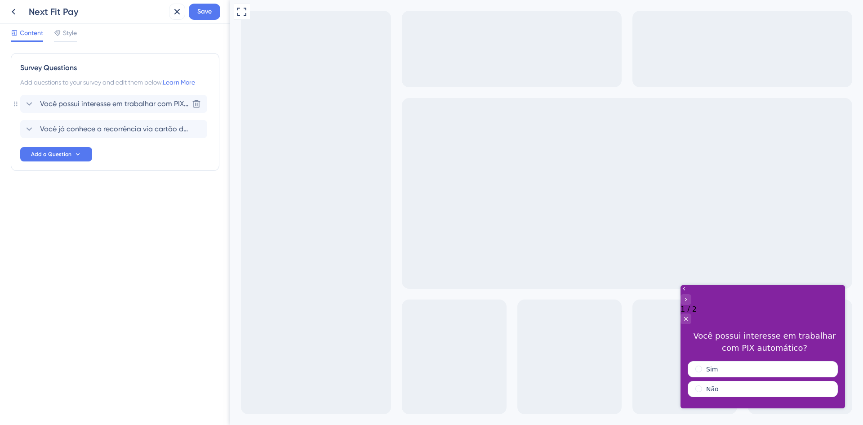
scroll to position [0, 0]
click at [106, 133] on span "Você já conhece a recorrência via cartão do Next Fit Pay?" at bounding box center [114, 129] width 148 height 11
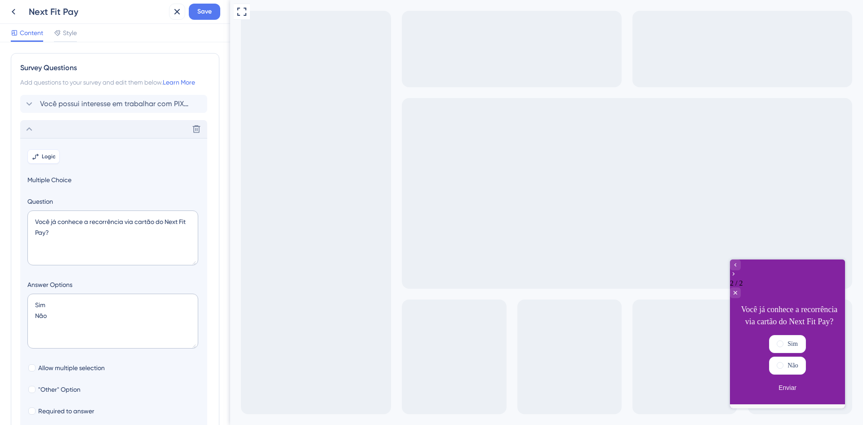
click at [50, 158] on span "Logic" at bounding box center [49, 156] width 14 height 7
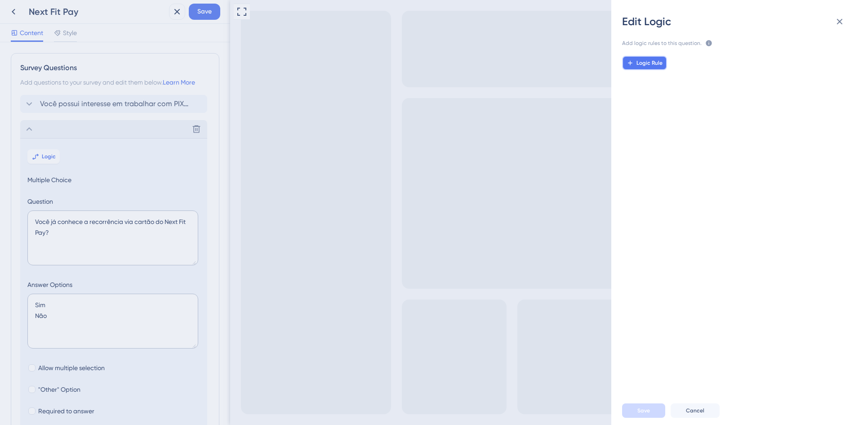
click at [646, 64] on span "Logic Rule" at bounding box center [650, 62] width 26 height 7
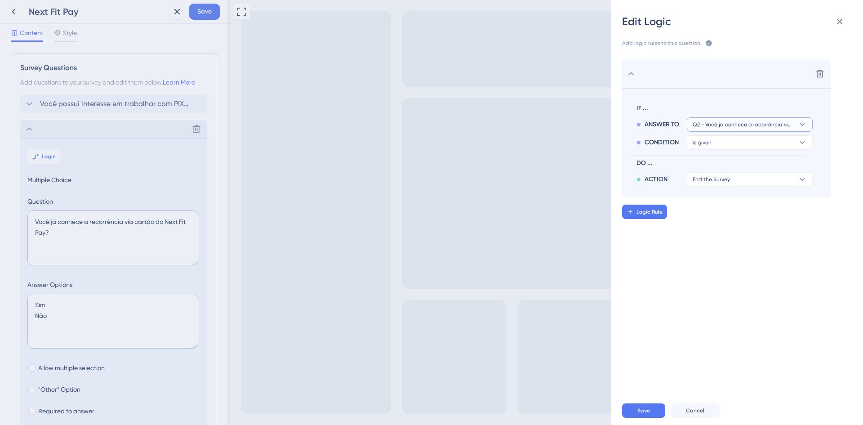
click at [726, 127] on span "Q2 - Você já conhece a recorrência via cartão do Next Fit Pay?" at bounding box center [744, 124] width 102 height 7
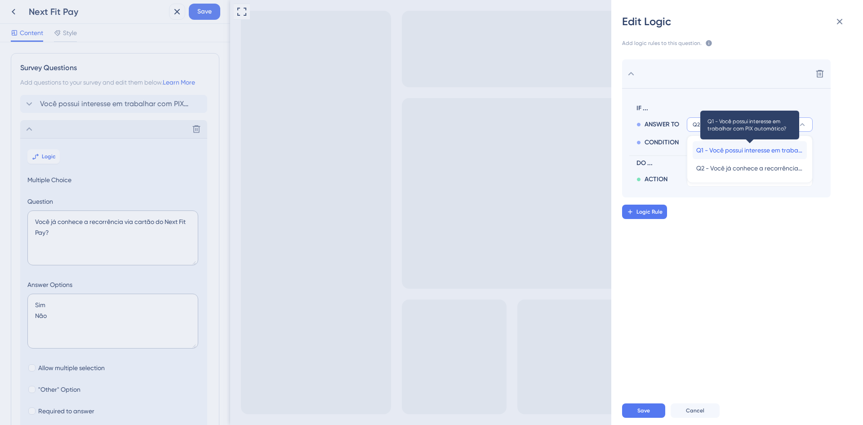
click at [743, 154] on span "Q1 - Você possui interesse em trabalhar com PIX automático?" at bounding box center [749, 150] width 107 height 11
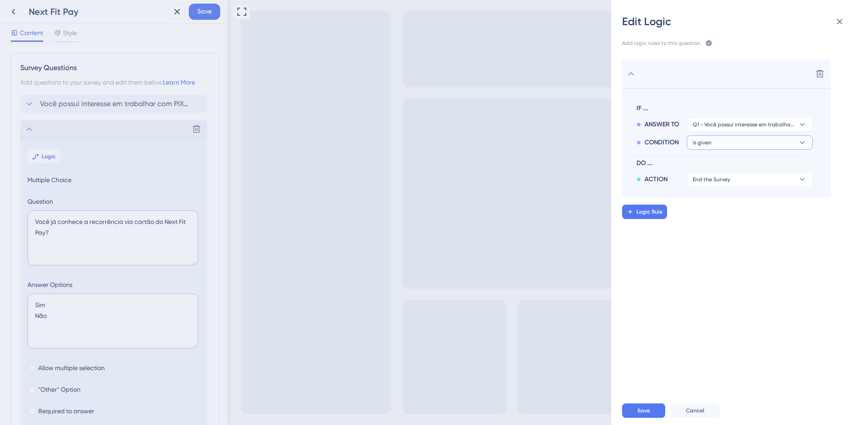
click at [733, 132] on button "is given" at bounding box center [750, 124] width 126 height 14
click at [739, 207] on div "has has" at bounding box center [749, 204] width 107 height 18
click at [716, 132] on button "Sim" at bounding box center [750, 124] width 126 height 14
click at [716, 158] on button "Sim" at bounding box center [750, 160] width 126 height 14
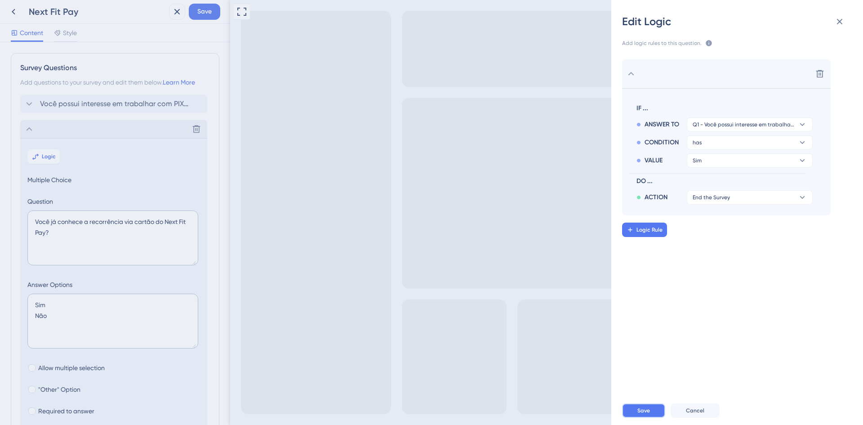
click at [650, 415] on button "Save" at bounding box center [643, 410] width 43 height 14
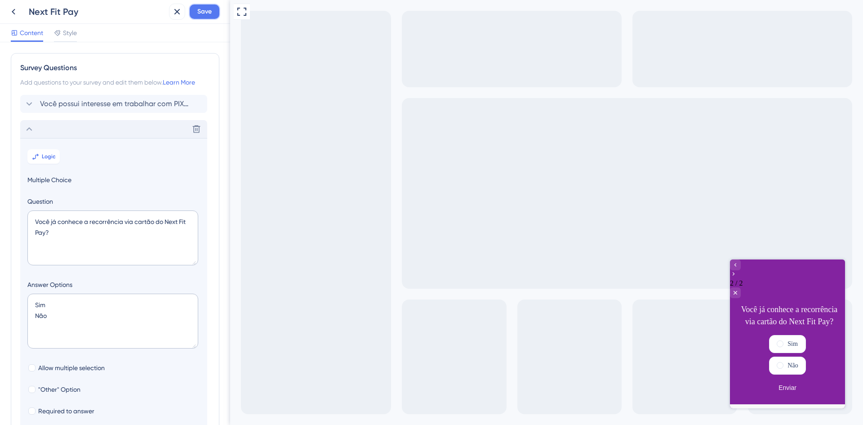
click at [201, 17] on button "Save" at bounding box center [204, 12] width 31 height 16
click at [13, 12] on div "Survey updated." at bounding box center [98, 16] width 174 height 19
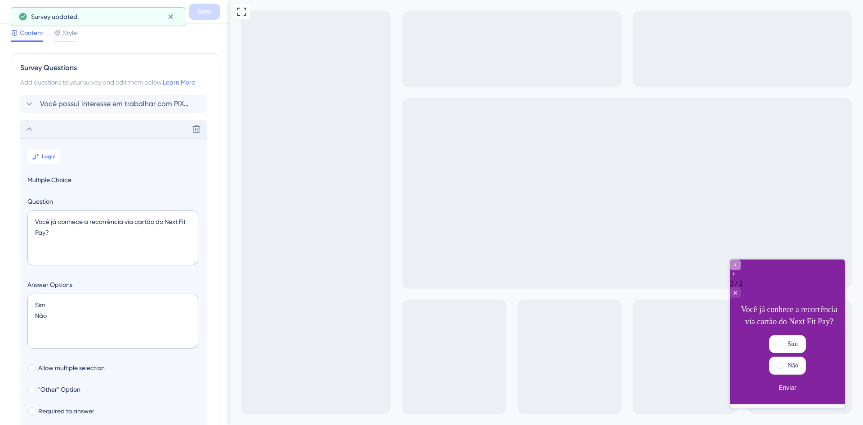
click at [739, 268] on icon "Go to Question 1" at bounding box center [735, 264] width 7 height 7
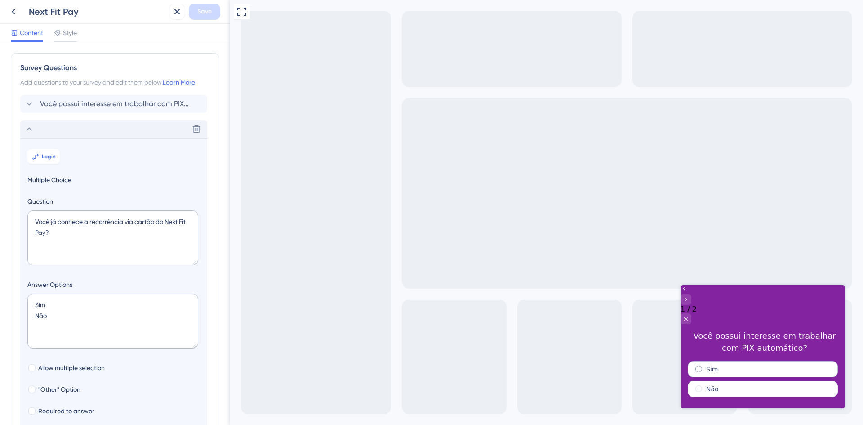
click at [699, 365] on span "radio group" at bounding box center [698, 368] width 7 height 7
click at [705, 367] on input "radio group" at bounding box center [705, 367] width 0 height 0
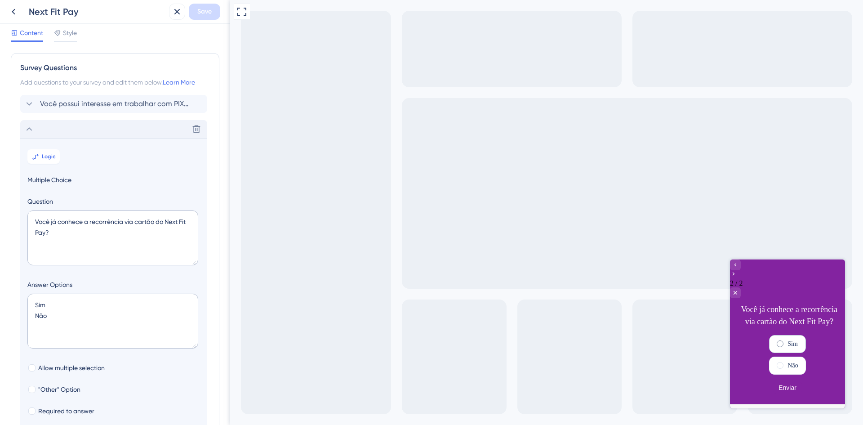
click at [788, 338] on label "Sim" at bounding box center [793, 343] width 10 height 11
click at [29, 127] on icon at bounding box center [29, 129] width 11 height 11
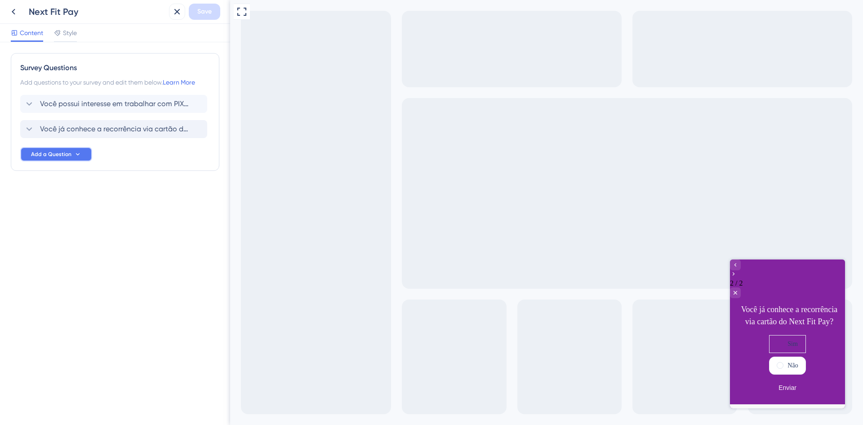
click at [74, 153] on icon at bounding box center [77, 154] width 7 height 7
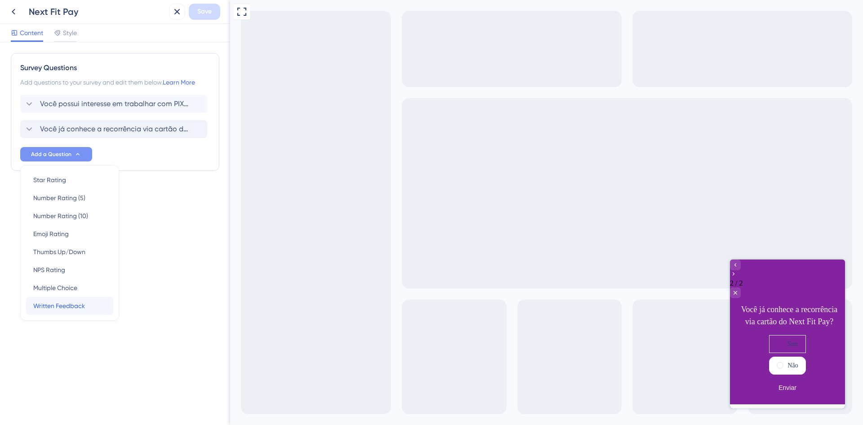
click at [90, 304] on div "Written Feedback Written Feedback" at bounding box center [69, 306] width 73 height 18
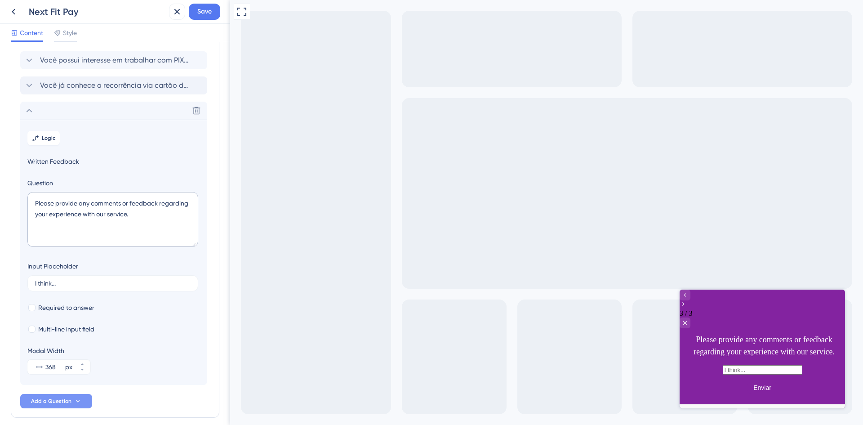
scroll to position [83, 0]
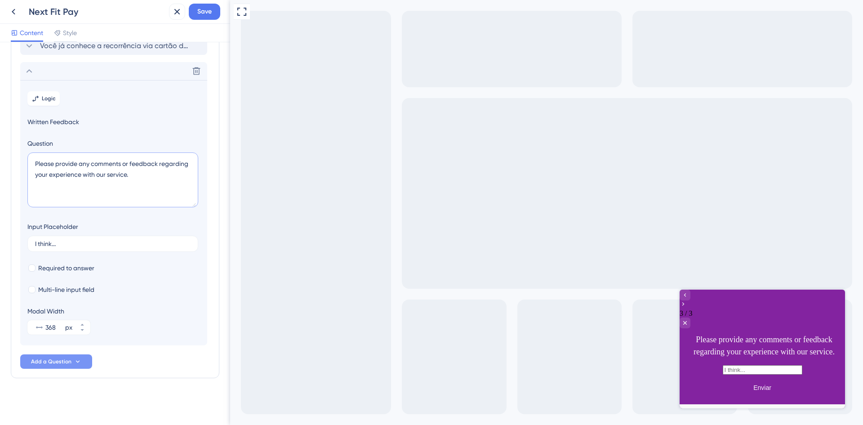
click at [119, 183] on textarea "Please provide any comments or feedback regarding your experience with our serv…" at bounding box center [112, 179] width 171 height 55
click at [166, 183] on textarea "Please provide any comments or feedback regarding your experience with our serv…" at bounding box center [112, 179] width 171 height 55
drag, startPoint x: 157, startPoint y: 184, endPoint x: 0, endPoint y: 157, distance: 159.5
click at [0, 0] on html "Next Fit Pay Save Content Style Survey Questions Add questions to your survey a…" at bounding box center [431, 0] width 863 height 0
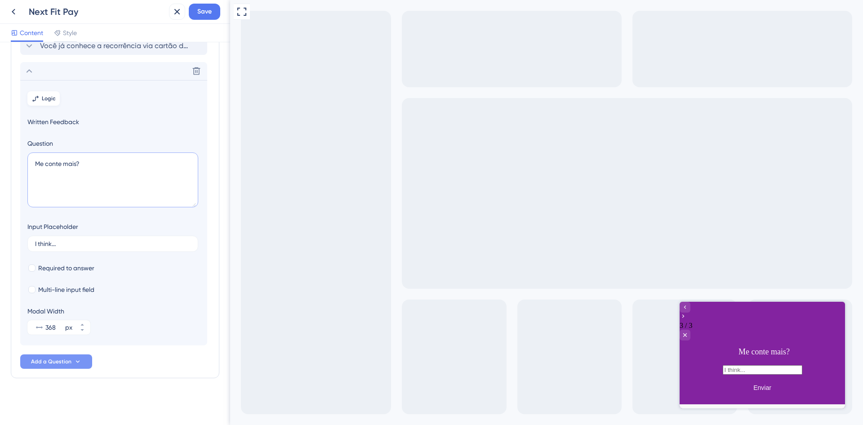
type textarea "Me conte mais?"
click at [46, 93] on button "Logic" at bounding box center [43, 98] width 32 height 14
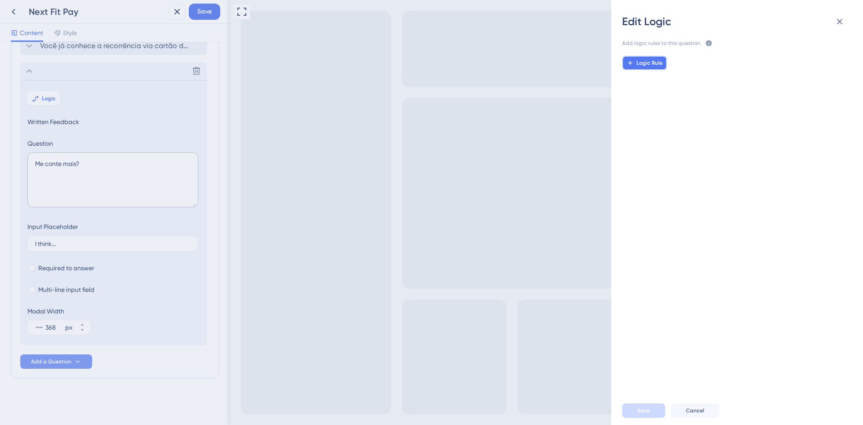
click at [635, 68] on button "Logic Rule" at bounding box center [644, 63] width 45 height 14
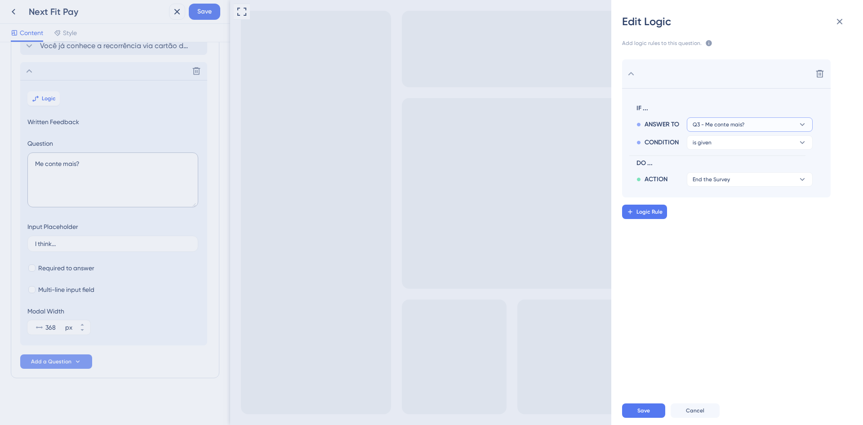
click at [734, 126] on span "Q3 - Me conte mais?" at bounding box center [719, 124] width 52 height 7
click at [765, 169] on span "Q2 - Você já conhece a recorrência via cartão do Next Fit Pay?" at bounding box center [749, 168] width 107 height 11
click at [729, 132] on button "is given" at bounding box center [750, 124] width 126 height 14
click at [726, 200] on div "has has" at bounding box center [749, 204] width 107 height 18
click at [733, 132] on button "Sim" at bounding box center [750, 124] width 126 height 14
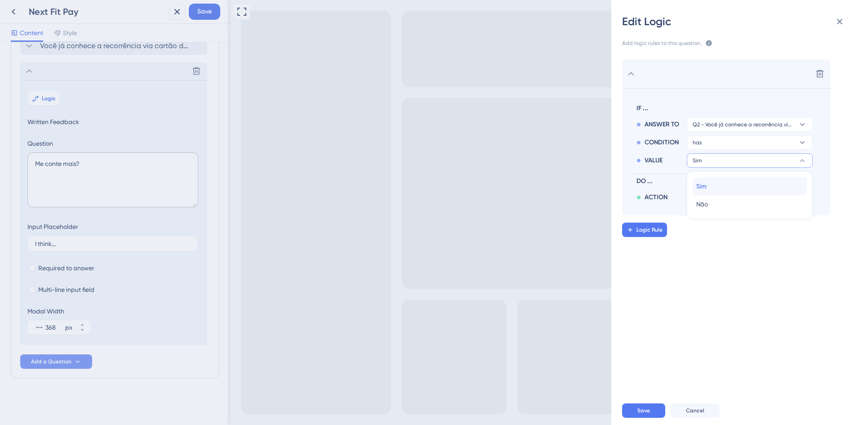
click at [724, 186] on div "Sim Sim" at bounding box center [749, 186] width 107 height 18
click at [726, 132] on button "Sim" at bounding box center [750, 124] width 126 height 14
click at [722, 204] on div "Não Não" at bounding box center [749, 204] width 107 height 18
click at [721, 132] on button "Não" at bounding box center [750, 124] width 126 height 14
click at [717, 184] on div "Sim Sim" at bounding box center [749, 186] width 107 height 18
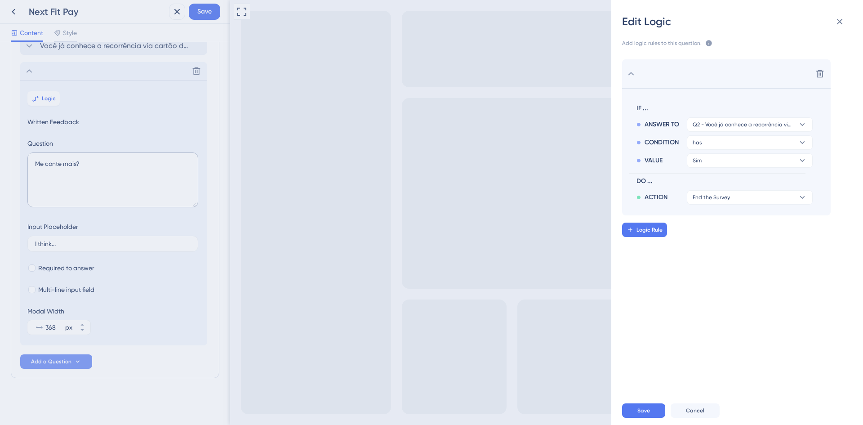
click at [199, 12] on div "Edit Logic Add logic rules to this question. The rules will apply after this qu…" at bounding box center [431, 212] width 863 height 425
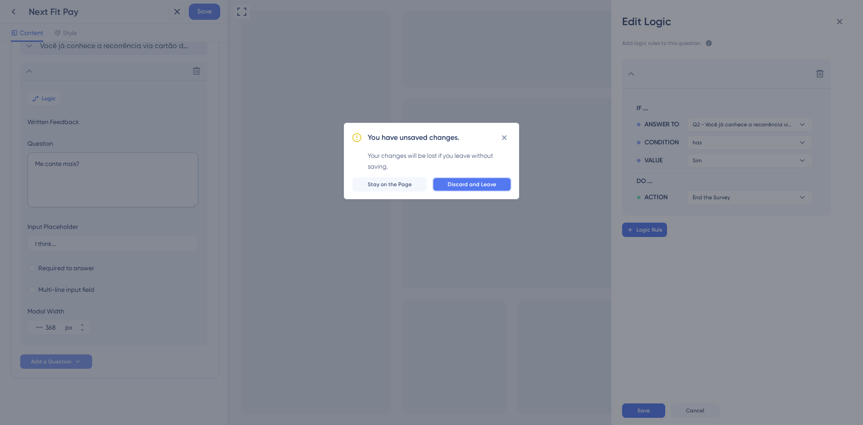
click at [476, 186] on span "Discard and Leave" at bounding box center [472, 184] width 49 height 7
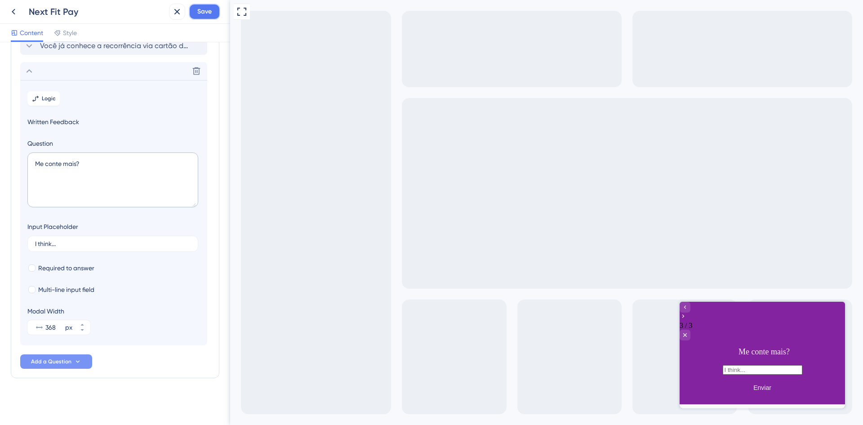
click at [214, 15] on button "Save" at bounding box center [204, 12] width 31 height 16
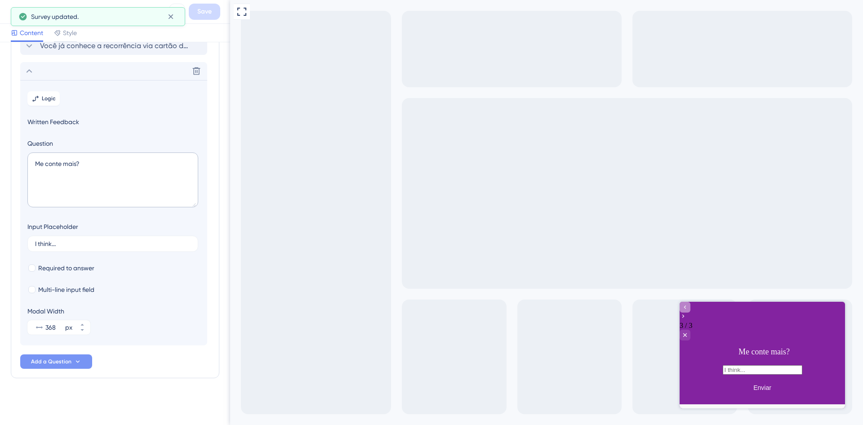
click at [689, 311] on icon "Go to Question 2" at bounding box center [684, 306] width 7 height 7
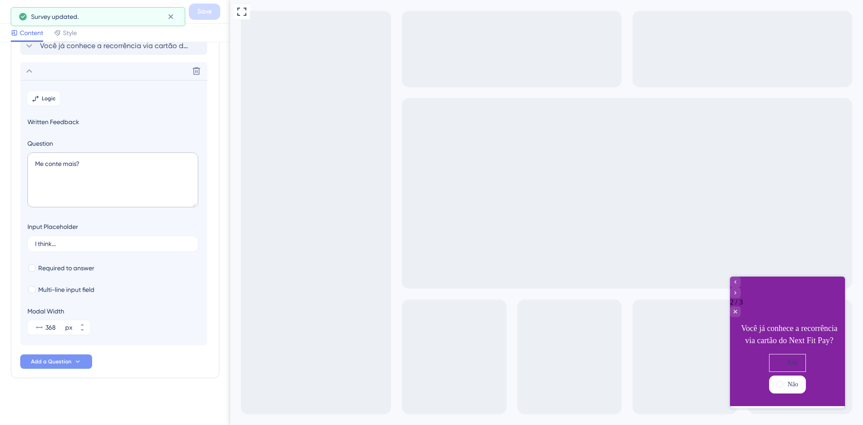
drag, startPoint x: 738, startPoint y: 286, endPoint x: 788, endPoint y: 278, distance: 50.5
click at [738, 286] on div "Go to Question 1" at bounding box center [735, 281] width 11 height 11
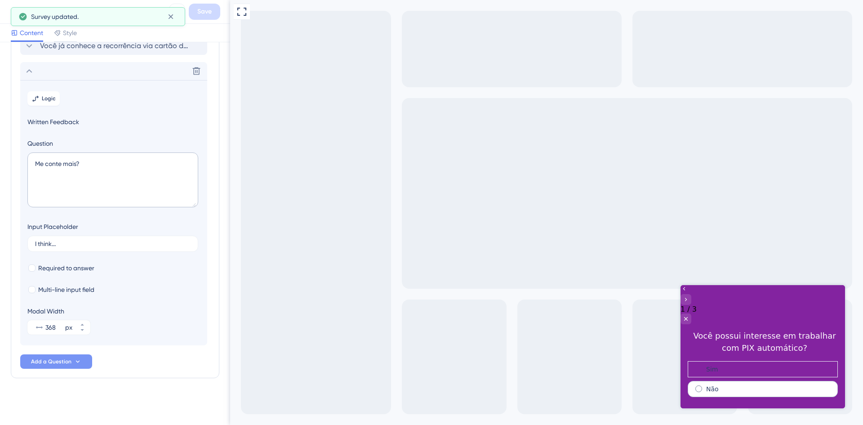
click at [719, 381] on div "Não" at bounding box center [763, 389] width 150 height 16
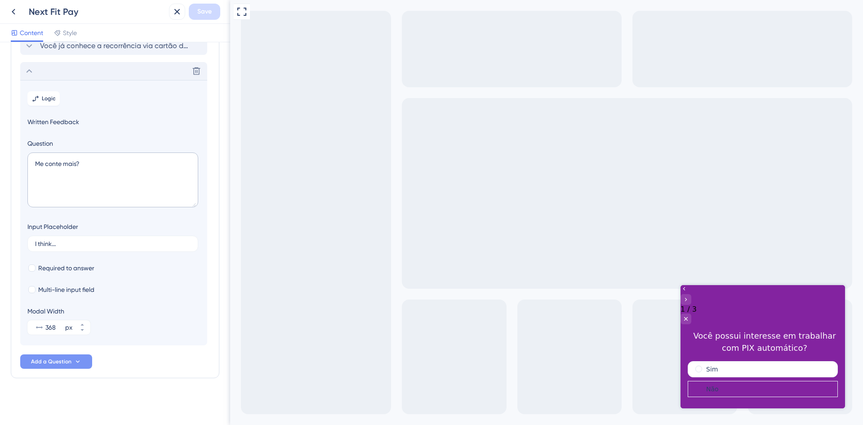
click at [33, 72] on icon at bounding box center [29, 71] width 11 height 11
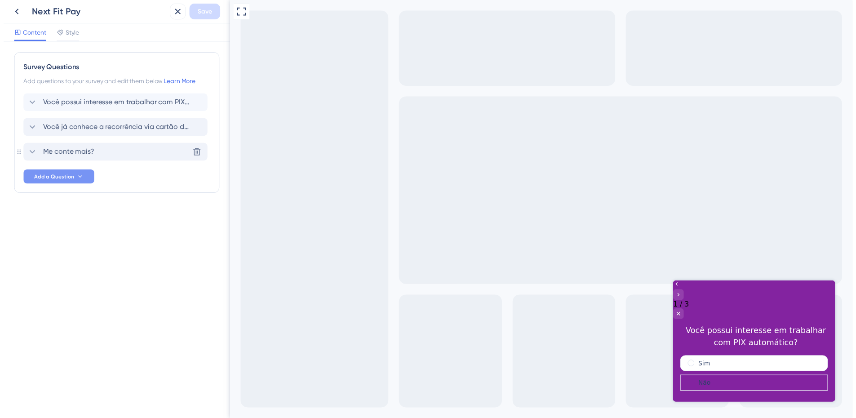
scroll to position [0, 0]
click at [14, 14] on icon at bounding box center [14, 12] width 4 height 6
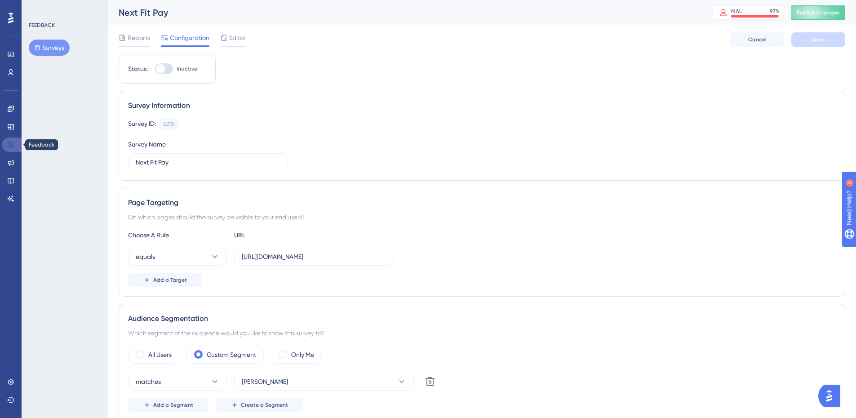
click at [10, 144] on icon at bounding box center [11, 145] width 6 height 6
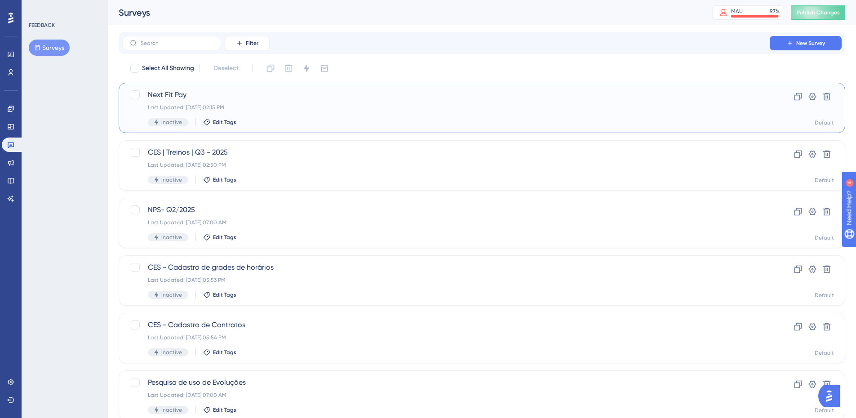
click at [285, 111] on div "Next Fit Pay Last Updated: [DATE] 02:15 PM Inactive Edit Tags" at bounding box center [446, 107] width 597 height 37
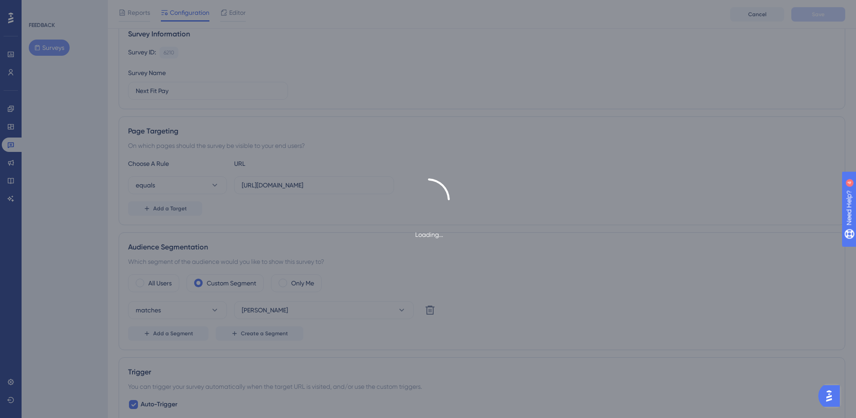
scroll to position [135, 0]
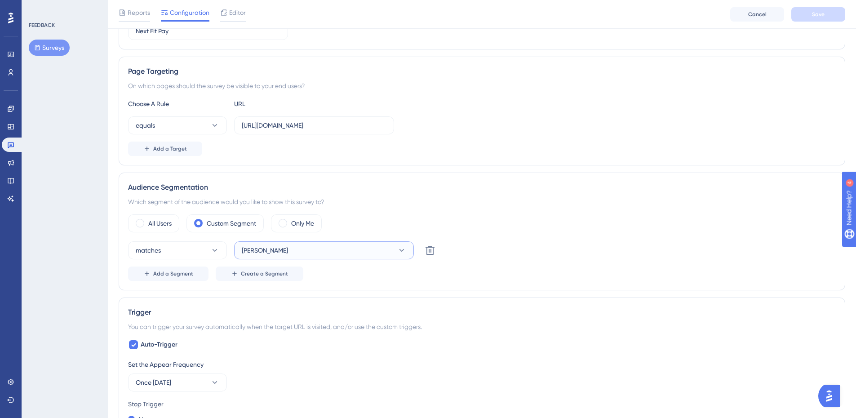
click at [274, 251] on button "[PERSON_NAME]" at bounding box center [324, 250] width 180 height 18
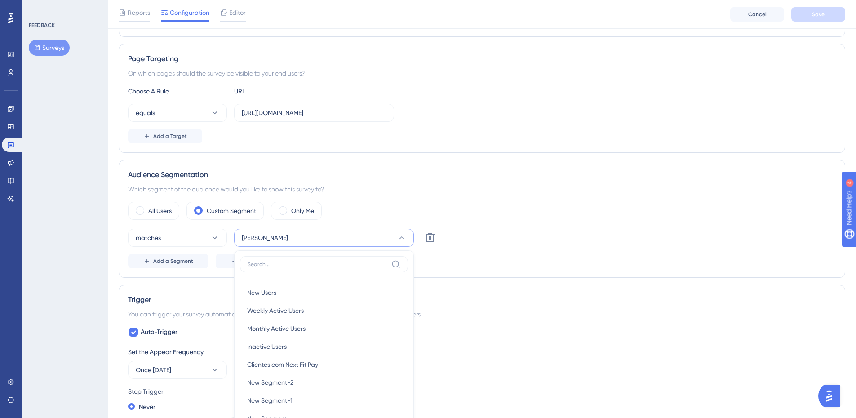
scroll to position [144, 0]
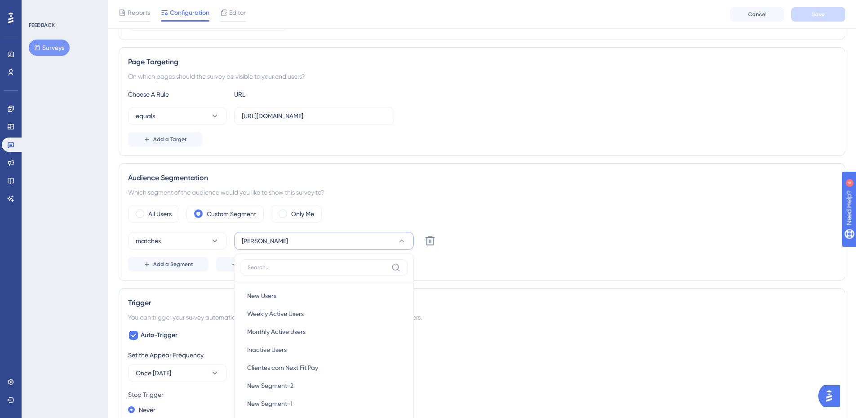
click at [503, 159] on div "Status: Inactive Survey Information Survey ID: 6210 Copy Survey Name Next Fit P…" at bounding box center [482, 386] width 727 height 946
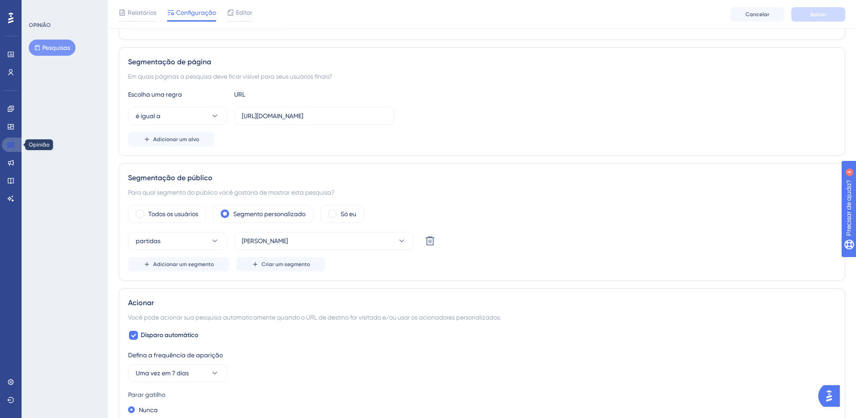
click at [6, 147] on link at bounding box center [13, 145] width 22 height 14
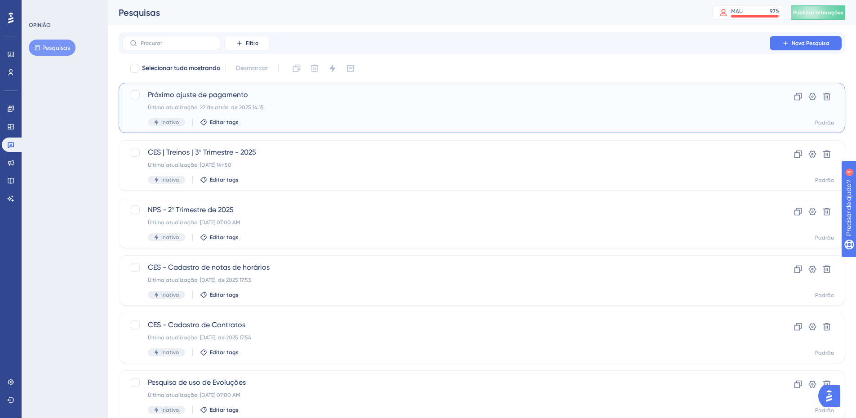
click at [581, 104] on div "Última atualização: 22 de atrás. de 2025 14:15" at bounding box center [446, 107] width 597 height 7
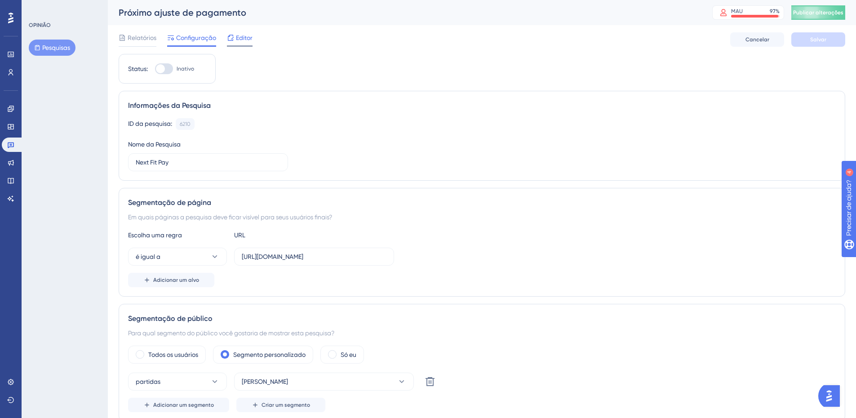
click at [237, 40] on font "Editor" at bounding box center [244, 37] width 17 height 7
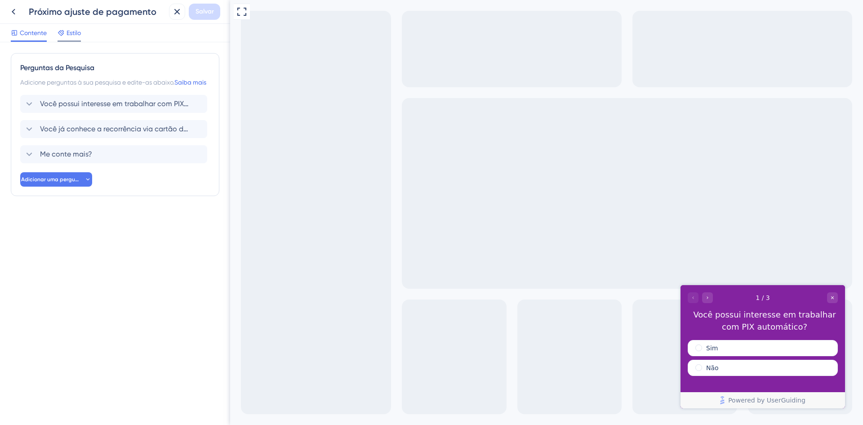
click at [71, 36] on font "Estilo" at bounding box center [74, 32] width 14 height 7
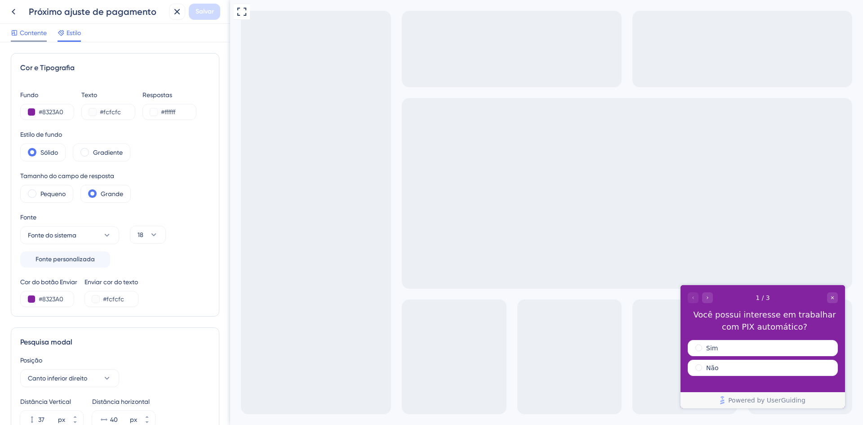
click at [37, 36] on font "Contente" at bounding box center [33, 32] width 27 height 7
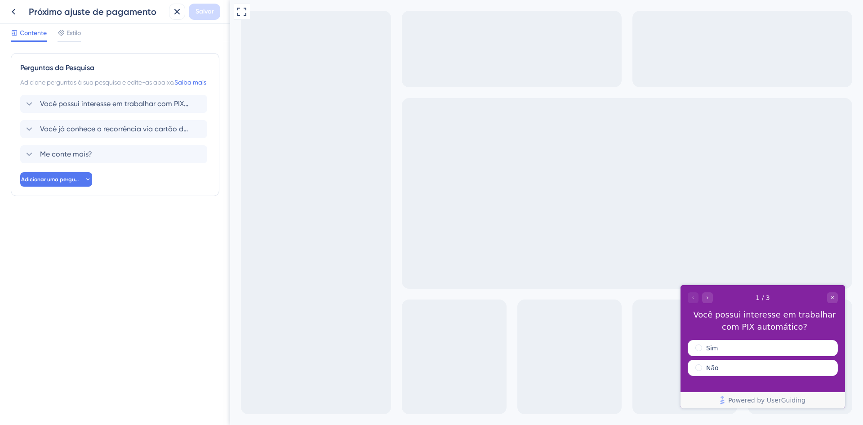
click at [692, 297] on div at bounding box center [700, 297] width 25 height 11
click at [15, 10] on icon at bounding box center [13, 11] width 11 height 11
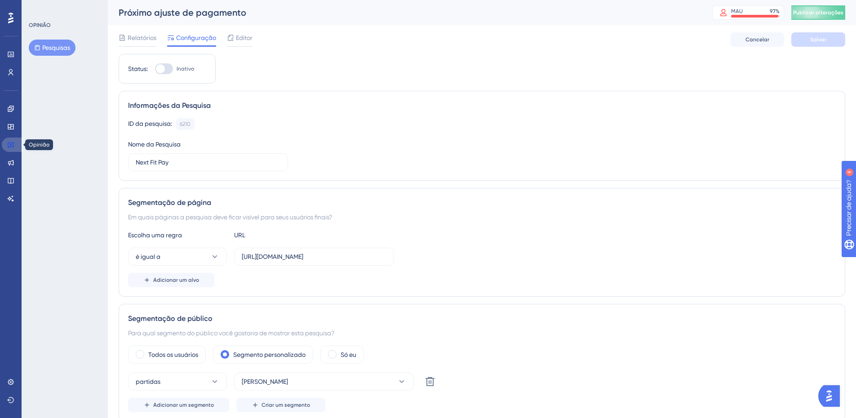
click at [11, 144] on icon at bounding box center [11, 145] width 6 height 6
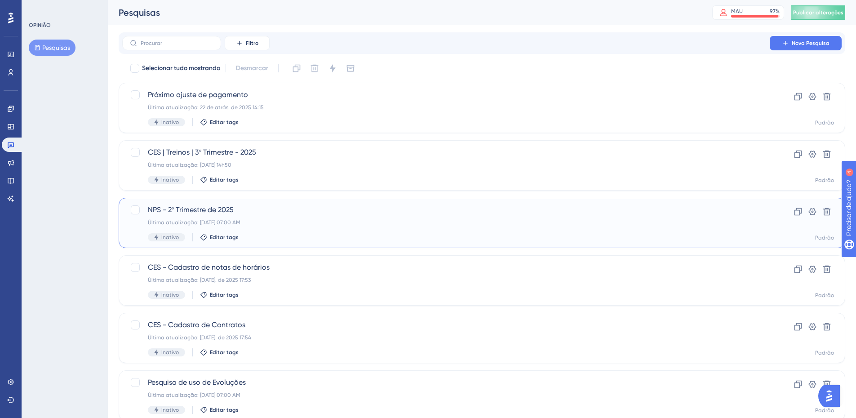
click at [346, 222] on div "Última atualização: [DATE] 07:00 AM" at bounding box center [446, 222] width 597 height 7
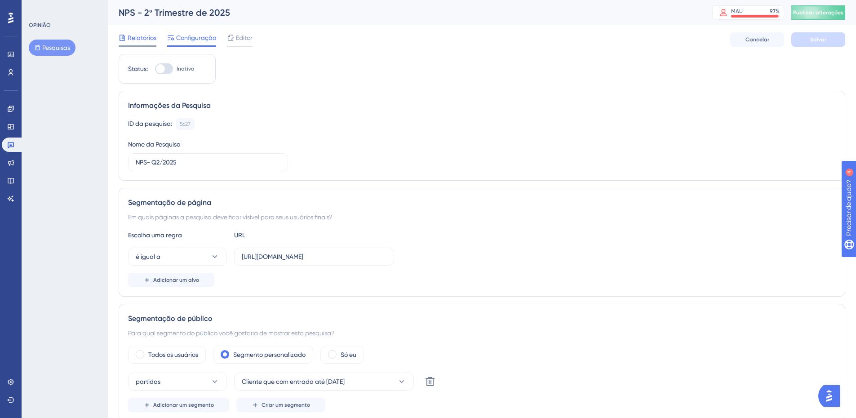
click at [142, 44] on div "Relatórios" at bounding box center [138, 39] width 38 height 14
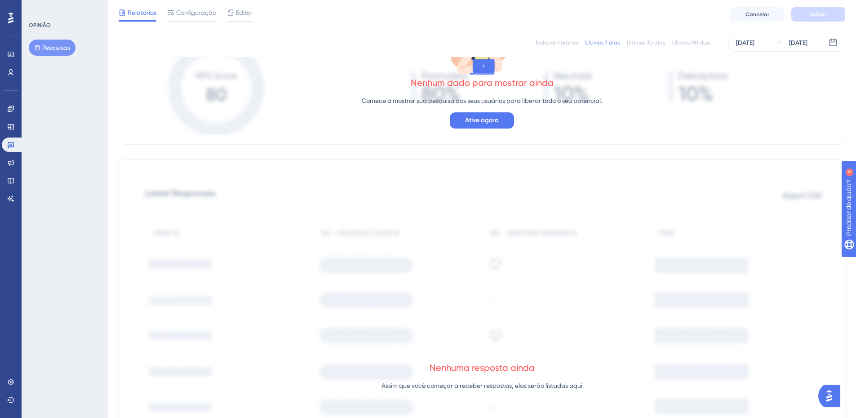
scroll to position [27, 0]
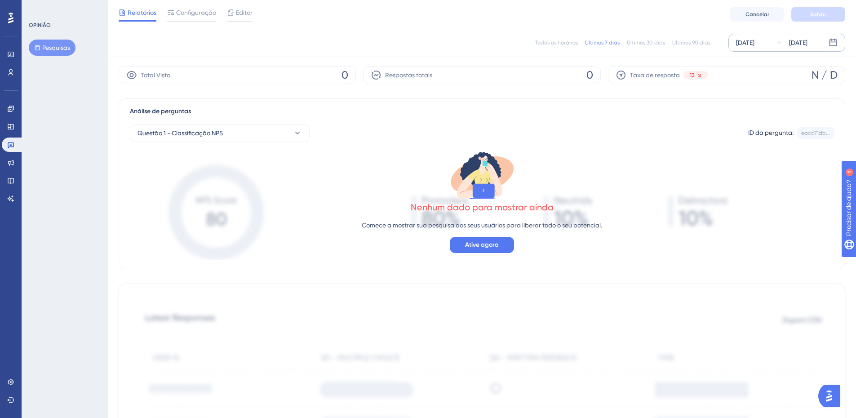
click at [744, 45] on font "[DATE]" at bounding box center [745, 42] width 18 height 7
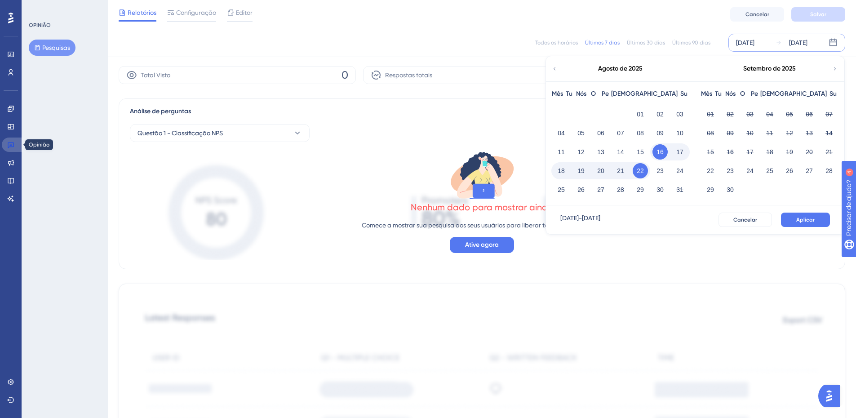
click at [9, 143] on icon at bounding box center [11, 145] width 6 height 6
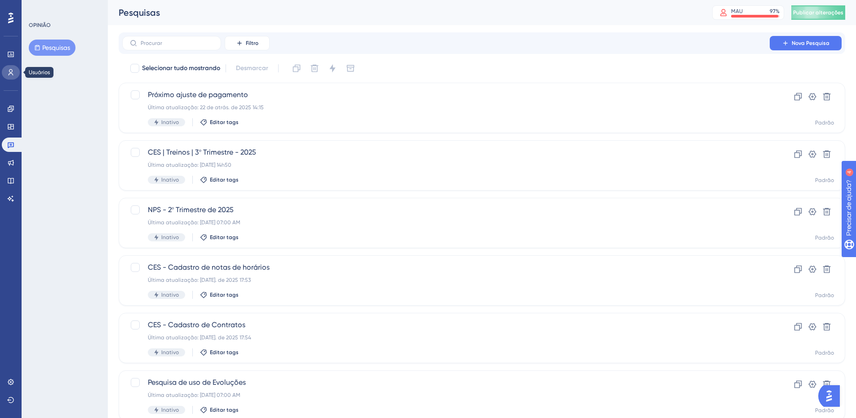
click at [9, 75] on icon at bounding box center [11, 72] width 5 height 6
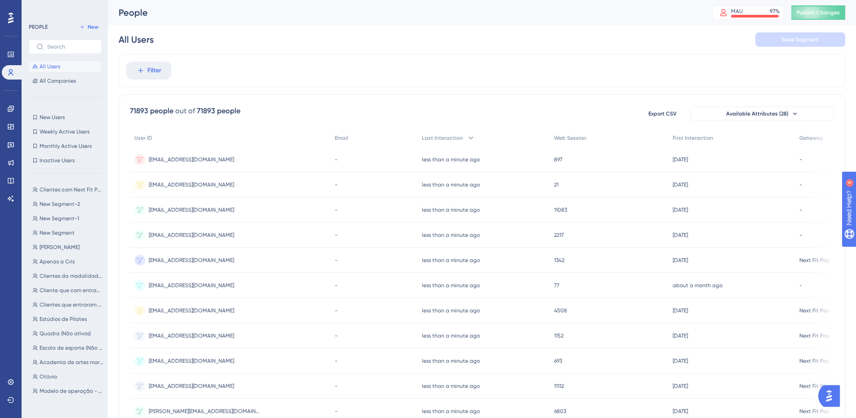
click at [412, 35] on div "All Users Save Segment" at bounding box center [482, 39] width 727 height 29
click at [152, 73] on span "Filter" at bounding box center [154, 70] width 14 height 11
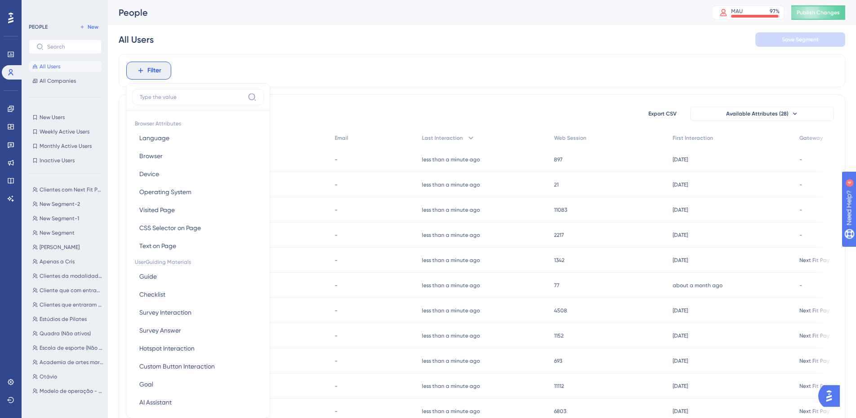
scroll to position [42, 0]
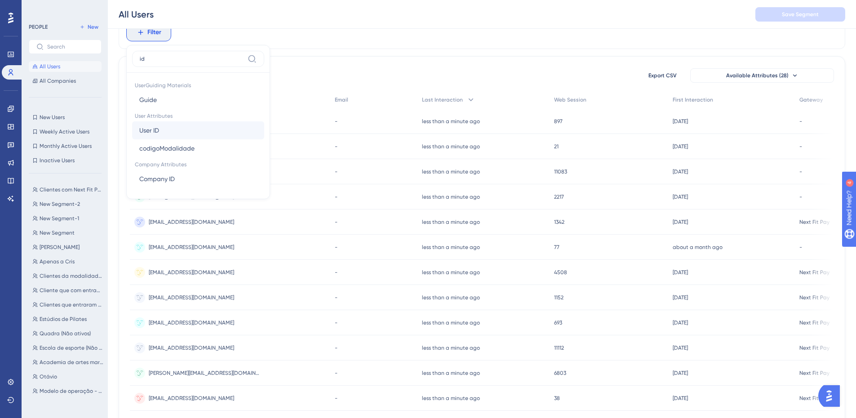
type input "id"
click at [184, 131] on button "User ID User ID" at bounding box center [198, 130] width 132 height 18
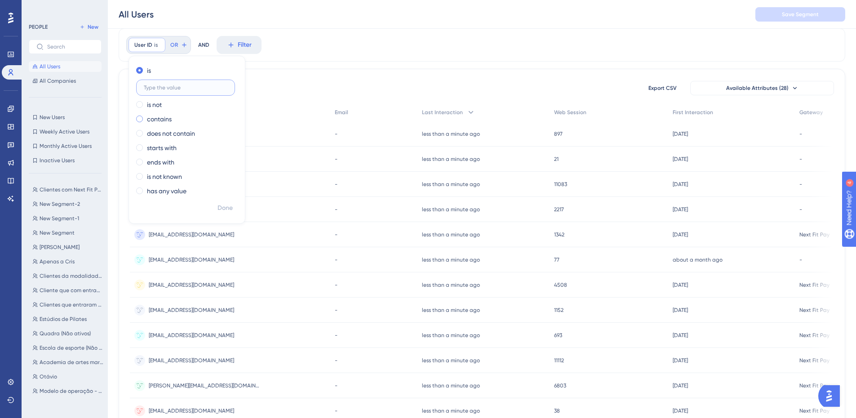
scroll to position [45, 0]
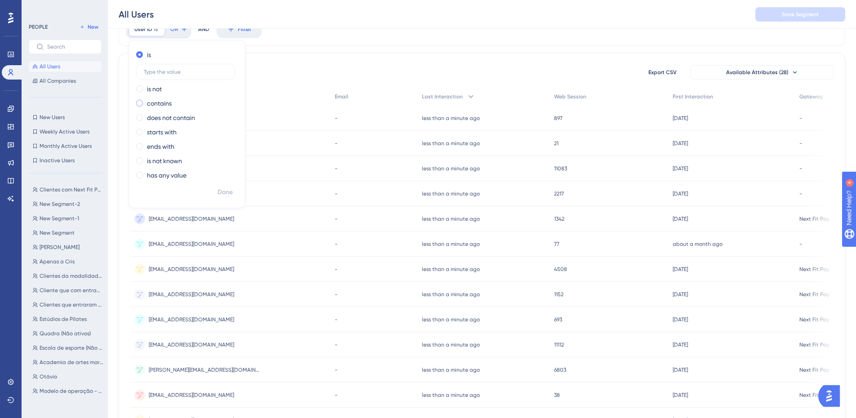
click at [165, 105] on label "contains" at bounding box center [159, 103] width 25 height 11
type input "[EMAIL_ADDRESS][DOMAIN_NAME]"
click at [228, 195] on span "Done" at bounding box center [225, 192] width 15 height 11
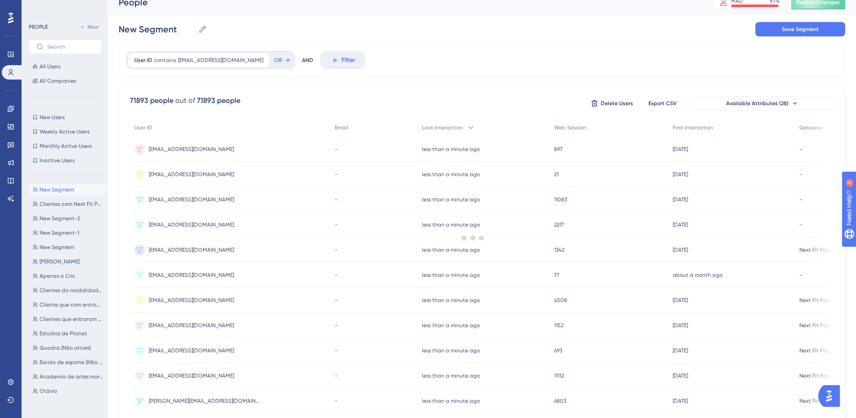
scroll to position [0, 0]
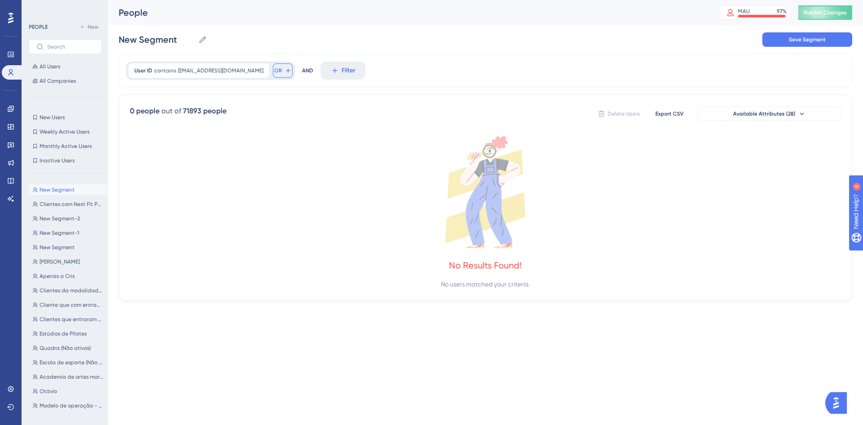
click at [273, 73] on button "OR" at bounding box center [283, 70] width 20 height 14
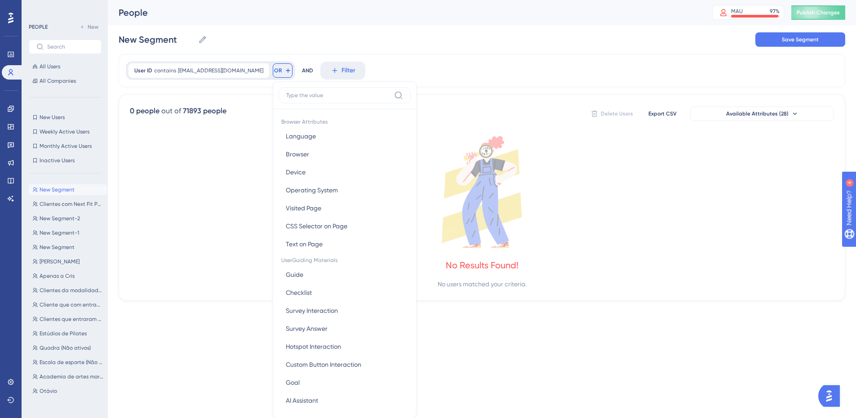
scroll to position [41, 0]
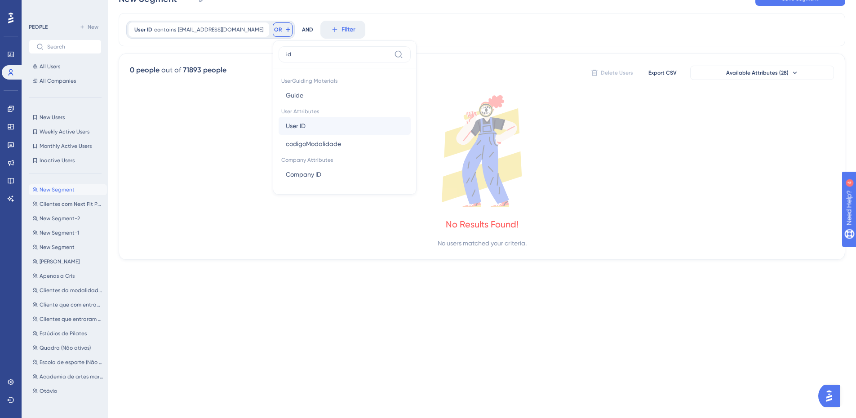
type input "id"
click at [300, 125] on button "User ID User ID" at bounding box center [345, 126] width 132 height 18
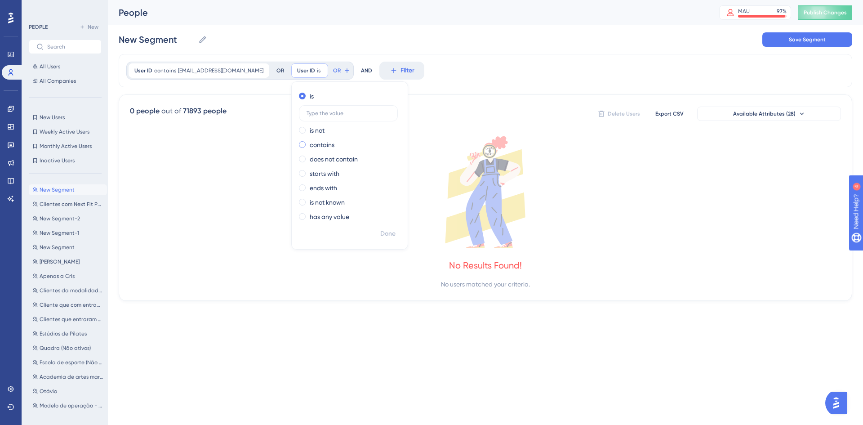
click at [310, 143] on label "contains" at bounding box center [322, 144] width 25 height 11
type input "[PERSON_NAME][EMAIL_ADDRESS][DOMAIN_NAME]"
click at [380, 231] on span "Done" at bounding box center [387, 233] width 15 height 11
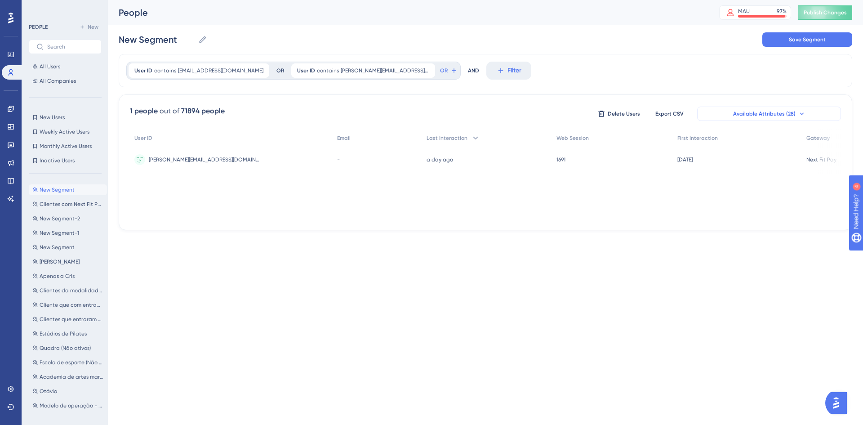
click at [790, 115] on span "Available Attributes (28)" at bounding box center [764, 113] width 62 height 7
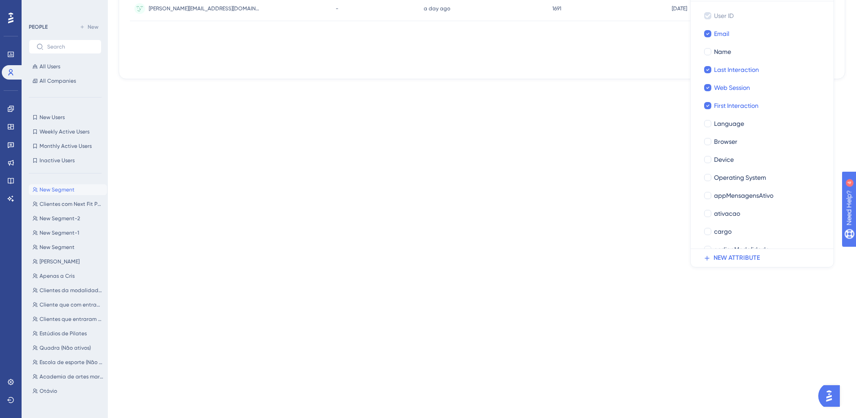
scroll to position [107, 0]
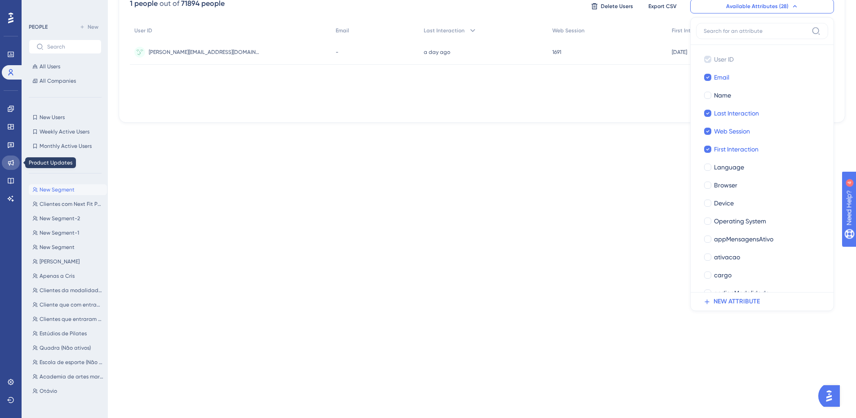
click at [13, 160] on icon at bounding box center [10, 162] width 7 height 7
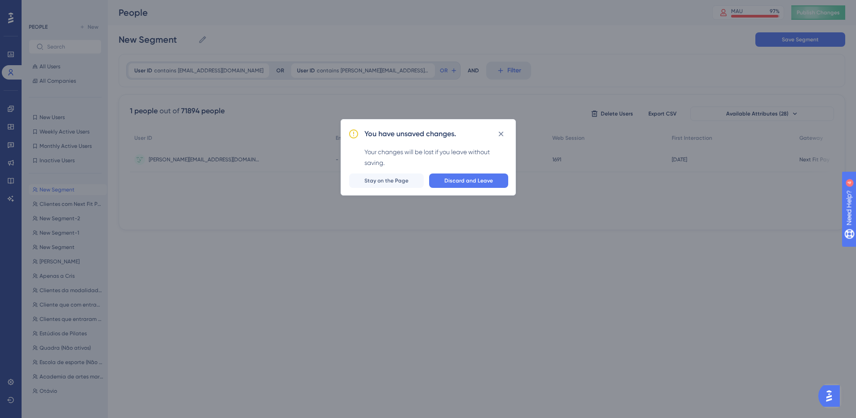
scroll to position [0, 0]
click at [455, 182] on span "Discard and Leave" at bounding box center [472, 184] width 49 height 7
